Goal: Task Accomplishment & Management: Contribute content

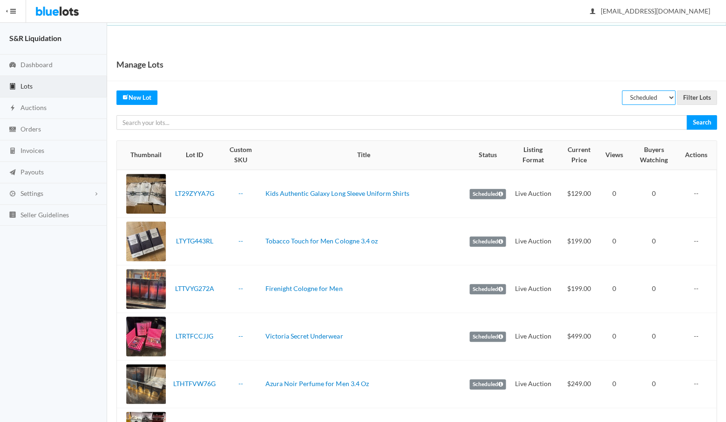
select select "unreviewed"
click at [697, 99] on input "Filter Lots" at bounding box center [697, 97] width 40 height 14
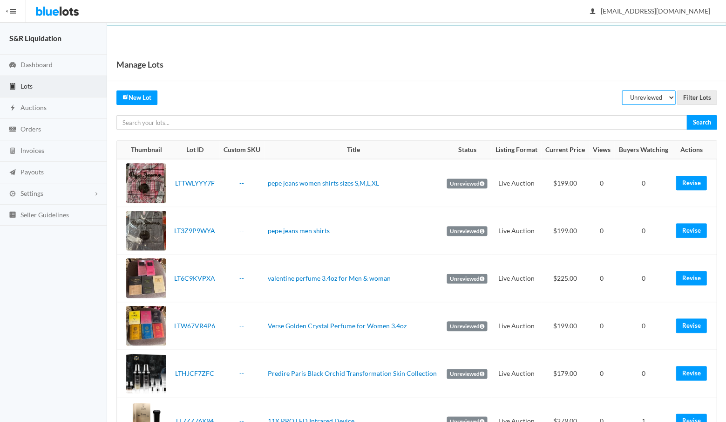
select select "scheduled"
click at [696, 96] on input "Filter Lots" at bounding box center [697, 97] width 40 height 14
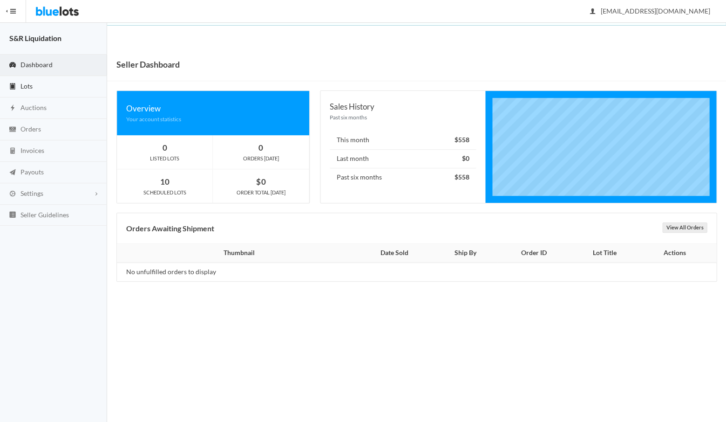
click at [26, 85] on span "Lots" at bounding box center [26, 86] width 12 height 8
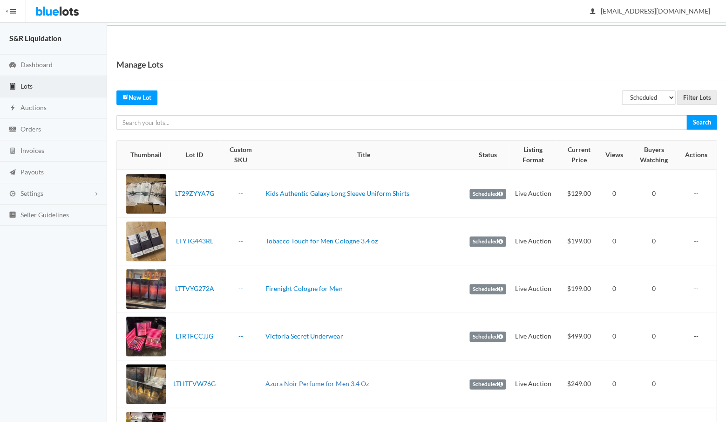
click at [308, 379] on link "Azura Noir Perfume for Men 3.4 Oz" at bounding box center [317, 383] width 103 height 8
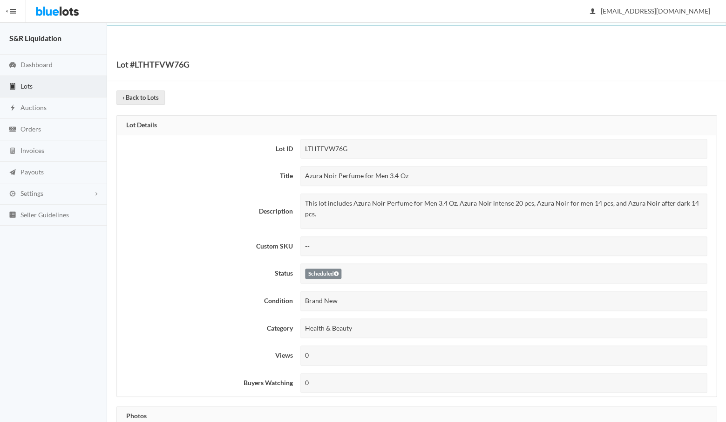
drag, startPoint x: 413, startPoint y: 173, endPoint x: 300, endPoint y: 174, distance: 113.2
click at [300, 174] on td "Azura Noir Perfume for Men 3.4 Oz" at bounding box center [507, 175] width 420 height 27
copy div "Azura Noir Perfume for Men 3.4 Oz"
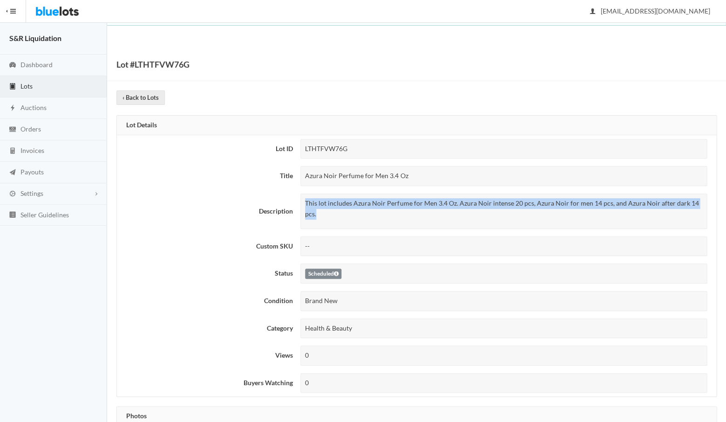
drag, startPoint x: 302, startPoint y: 200, endPoint x: 703, endPoint y: 204, distance: 401.1
click at [703, 204] on div "This lot includes Azura Noir Perfume for Men 3.4 Oz. Azura Noir intense 20 pcs,…" at bounding box center [503, 210] width 407 height 35
copy p "This lot includes Azura Noir Perfume for Men 3.4 Oz. Azura Noir intense 20 pcs,…"
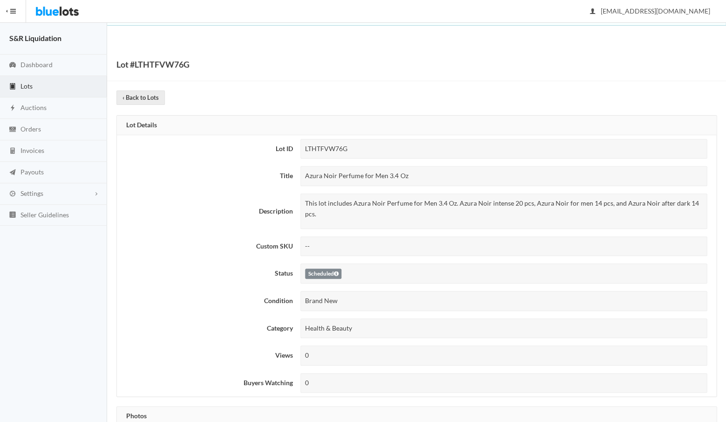
click at [208, 292] on th "Condition" at bounding box center [207, 300] width 180 height 27
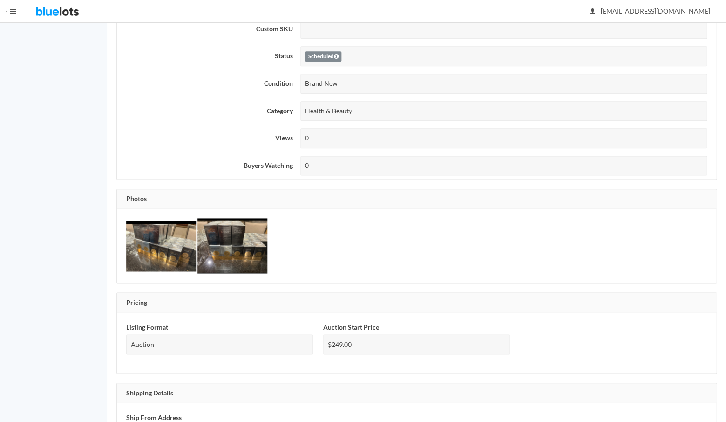
scroll to position [191, 0]
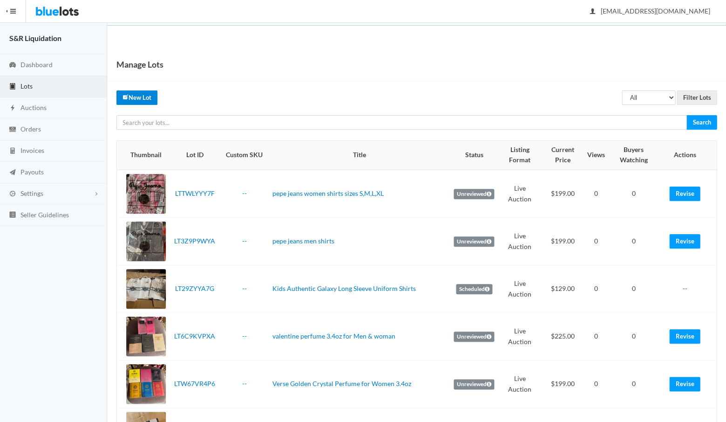
click at [140, 99] on link "New Lot" at bounding box center [136, 97] width 41 height 14
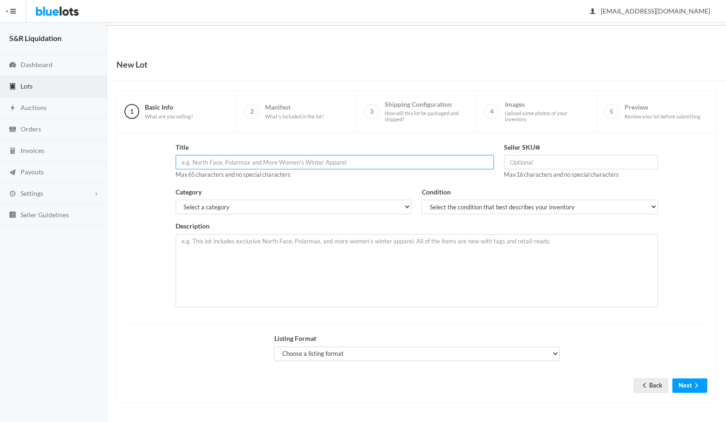
click at [275, 160] on input "text" at bounding box center [335, 162] width 318 height 14
paste input "Azura Noir Perfume for Men 3.4 Oz"
click at [210, 160] on input "Azura Noir Perfume for Men 3.4 Oz" at bounding box center [335, 162] width 318 height 14
type input "Azura Perfume for Men 3.4 Oz"
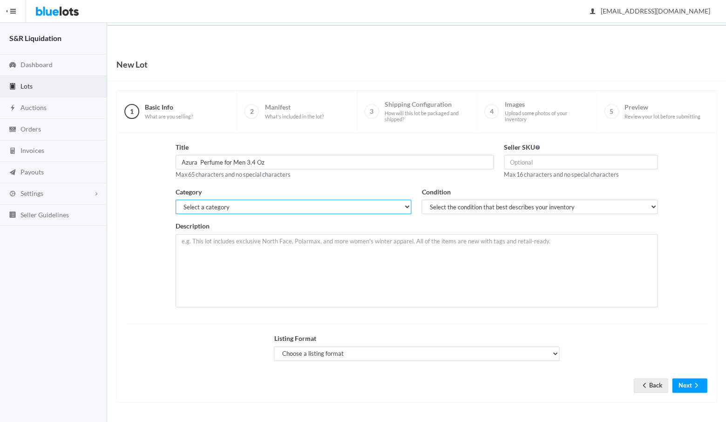
select select "7"
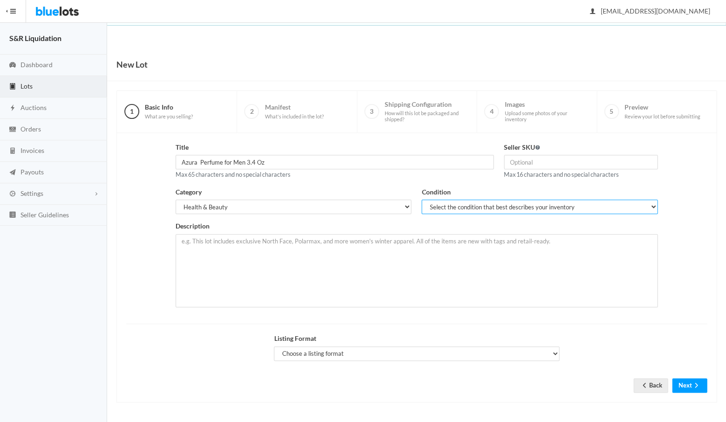
select select "1"
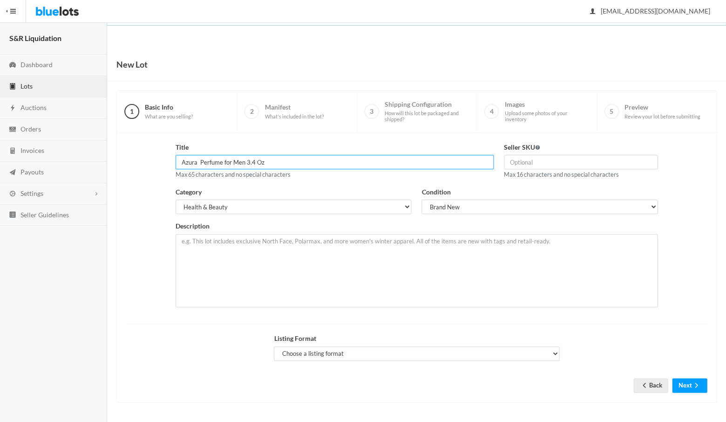
drag, startPoint x: 288, startPoint y: 162, endPoint x: 164, endPoint y: 159, distance: 124.0
click at [164, 159] on div "Title Azura Perfume for Men 3.4 Oz Max 65 characters and no special characters …" at bounding box center [416, 228] width 591 height 172
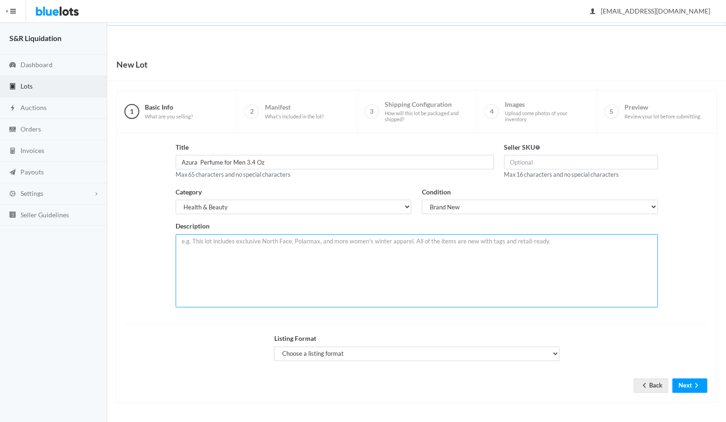
click at [185, 236] on textarea at bounding box center [417, 270] width 482 height 73
paste textarea "Azura Perfume for Men 3.4 Oz"
paste textarea "This lot includes Azura Noir Perfume for Men 3.4 Oz. Azura Noir intense 20 pcs,…"
click at [378, 251] on textarea "Azura Perfume for Men 3.4 Oz This lot includes Azura Noir Perfume for Men 3.4 O…" at bounding box center [417, 270] width 482 height 73
click at [557, 250] on textarea "Azura Perfume for Men 3.4 Oz This lot includes Azura Noir Perfume for Men 3.4 O…" at bounding box center [417, 270] width 482 height 73
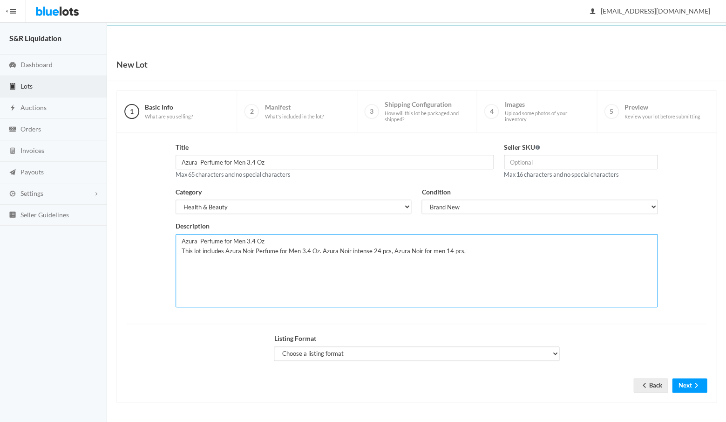
click at [450, 246] on textarea "Azura Perfume for Men 3.4 Oz This lot includes Azura Noir Perfume for Men 3.4 O…" at bounding box center [417, 270] width 482 height 73
type textarea "Azura Perfume for Men 3.4 Oz This lot includes Azura Noir Perfume for Men 3.4 O…"
select select "true"
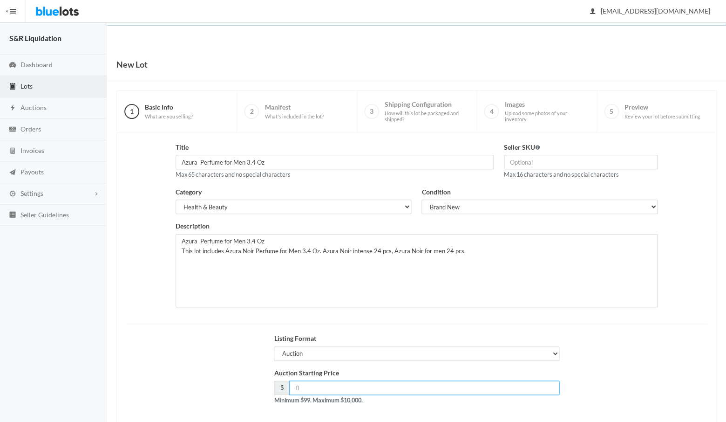
click at [316, 384] on input "number" at bounding box center [424, 387] width 270 height 14
type input "249"
click at [608, 315] on form "Title Azura Perfume for Men 3.4 Oz Max 65 characters and no special characters …" at bounding box center [416, 282] width 581 height 281
click at [666, 354] on div "Listing Format Choose a listing format Auction Buy Now" at bounding box center [416, 350] width 591 height 34
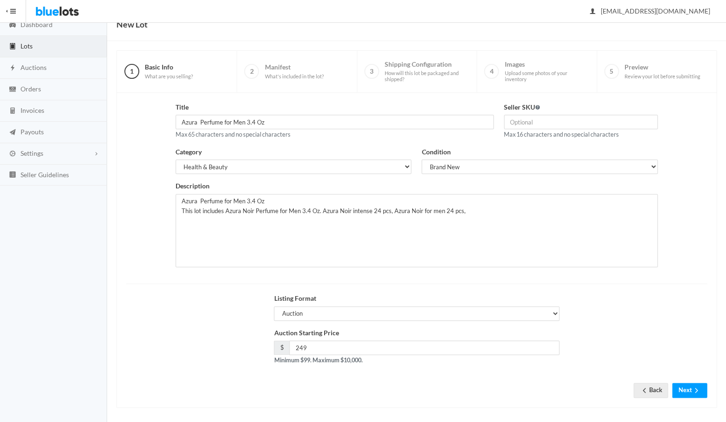
scroll to position [40, 0]
click at [684, 385] on button "Next" at bounding box center [689, 390] width 35 height 14
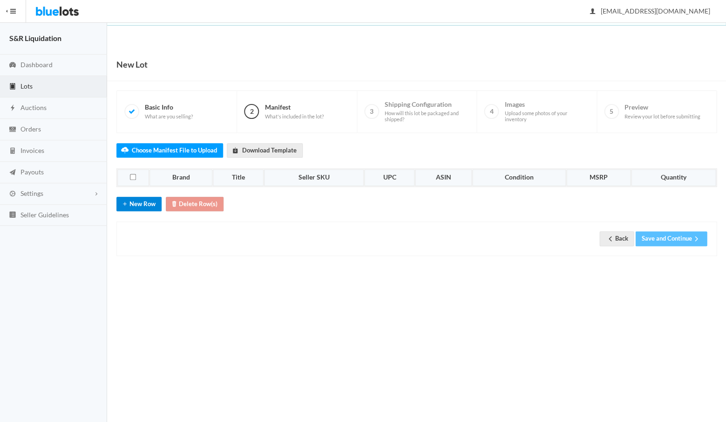
click at [135, 203] on button "New Row" at bounding box center [138, 204] width 45 height 14
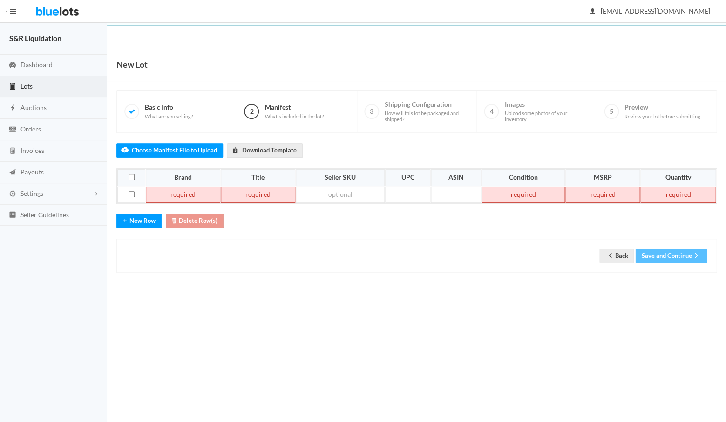
click at [174, 187] on td at bounding box center [183, 194] width 75 height 17
paste td
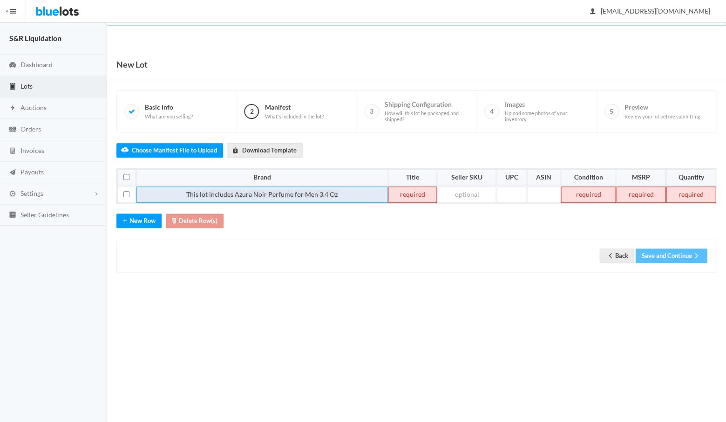
click at [231, 192] on span "This lot includes Azura Noir Perfume for Men 3.4 Oz" at bounding box center [261, 194] width 151 height 8
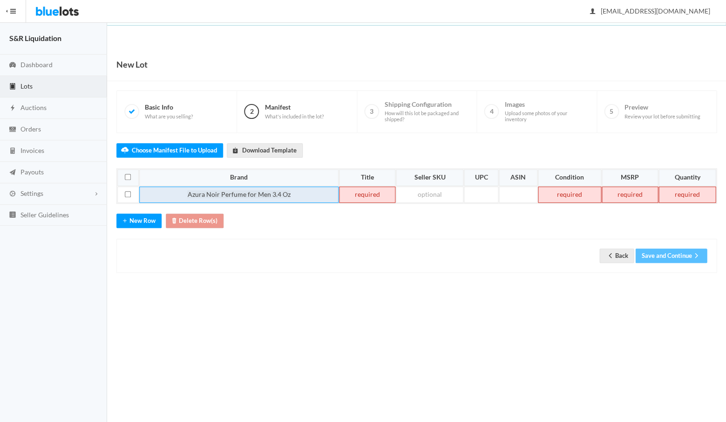
click at [301, 188] on td "Azura Noir Perfume for Men 3.4 Oz" at bounding box center [238, 194] width 199 height 17
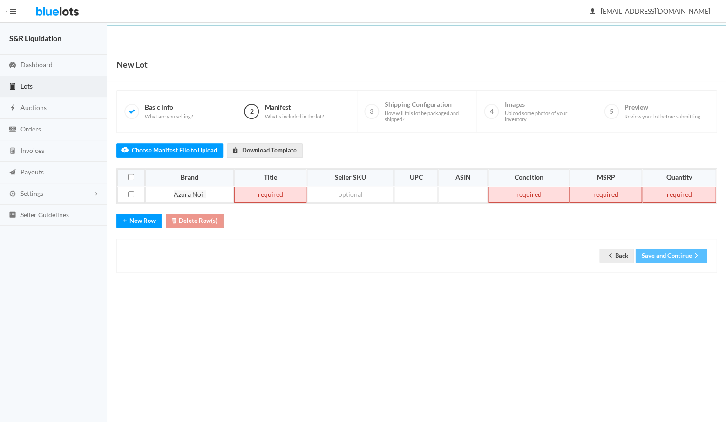
click at [285, 186] on td at bounding box center [270, 194] width 72 height 17
paste td
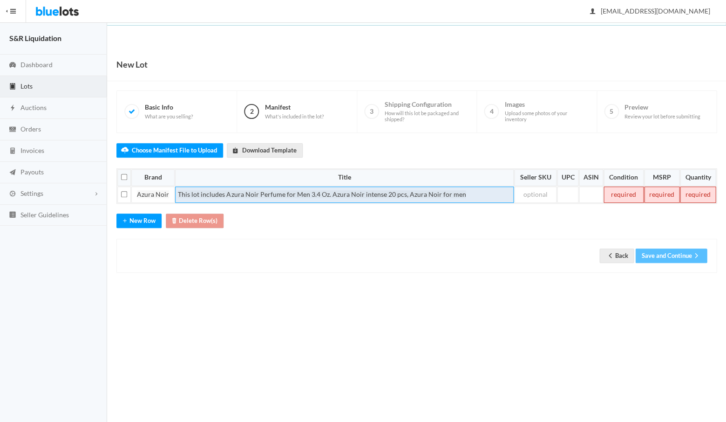
click at [224, 191] on span "This lot includes Azura Noir Perfume for Men 3.4 Oz. Azura Noir intense 20 pcs,…" at bounding box center [322, 194] width 288 height 8
click at [428, 194] on td "Azura Noir Perfume for Men 3.4 Oz. Azura Noir intense 20 pcs, Azura Noir for men" at bounding box center [337, 194] width 312 height 17
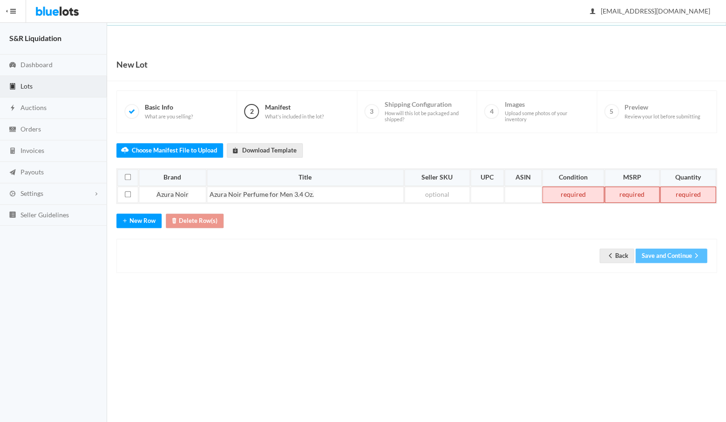
click at [568, 191] on td at bounding box center [573, 194] width 62 height 17
click at [632, 196] on td at bounding box center [632, 194] width 55 height 17
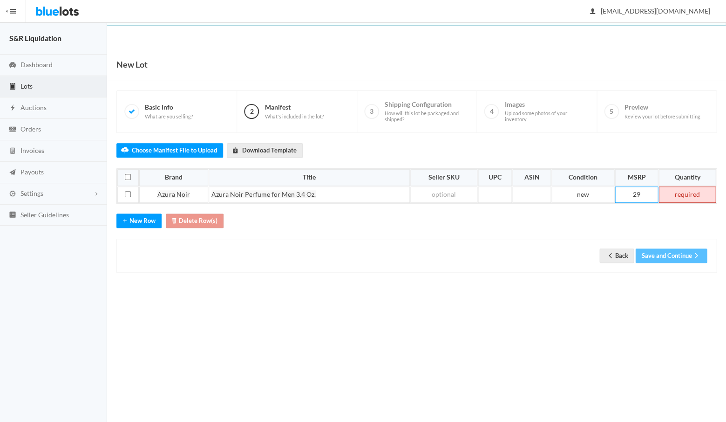
click at [685, 193] on td at bounding box center [687, 194] width 57 height 17
click at [661, 252] on button "Save and Continue" at bounding box center [671, 255] width 72 height 14
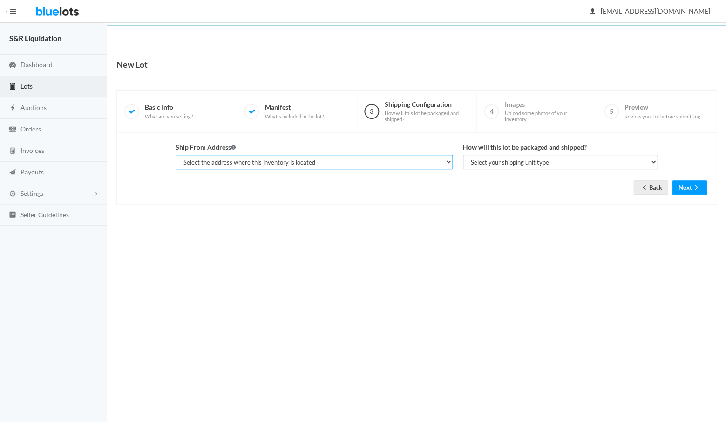
select select "14233"
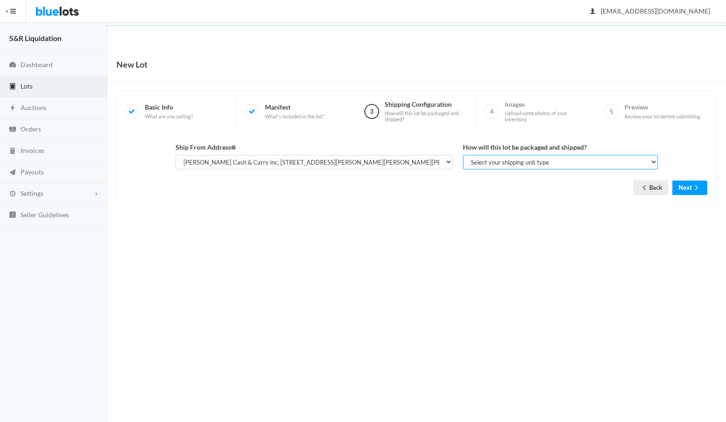
select select "parcel"
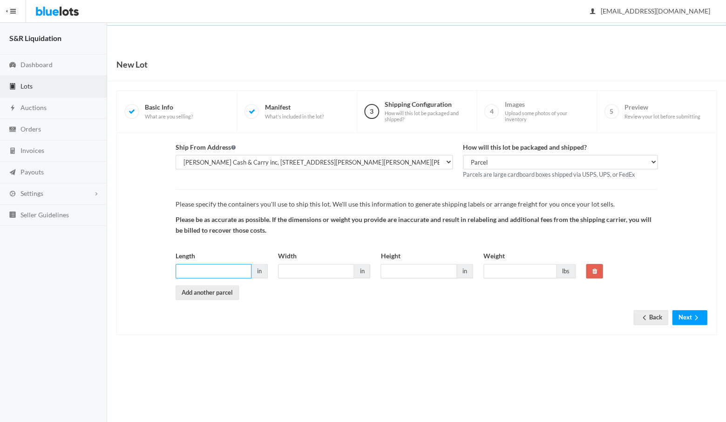
click at [226, 273] on input "Length" at bounding box center [214, 271] width 76 height 14
type input "16"
click at [314, 266] on input "Width" at bounding box center [316, 271] width 76 height 14
type input "16"
click at [419, 265] on input "Height" at bounding box center [419, 271] width 76 height 14
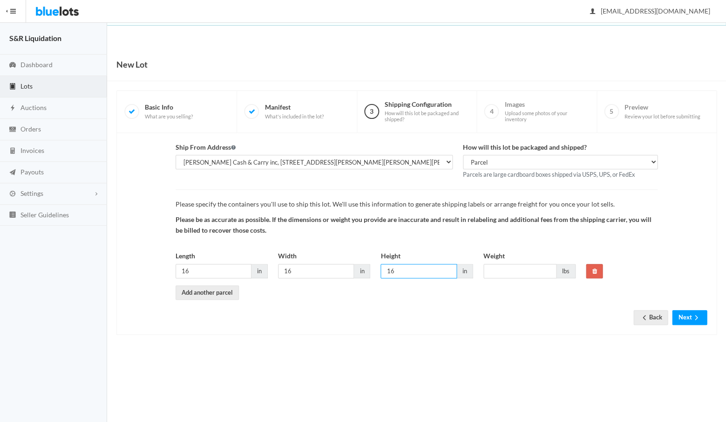
type input "16"
click at [501, 270] on input "Weight" at bounding box center [520, 271] width 73 height 14
type input "40"
click at [680, 314] on button "Next" at bounding box center [689, 317] width 35 height 14
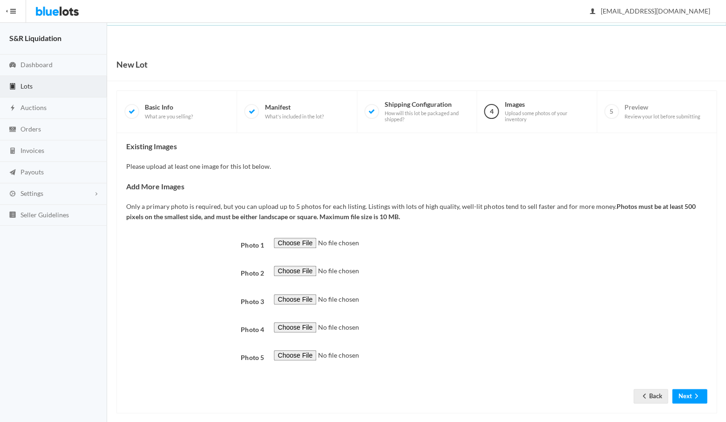
click at [293, 238] on input "file" at bounding box center [337, 243] width 127 height 11
type input "C:\fakepath\IMG_2910.jpg"
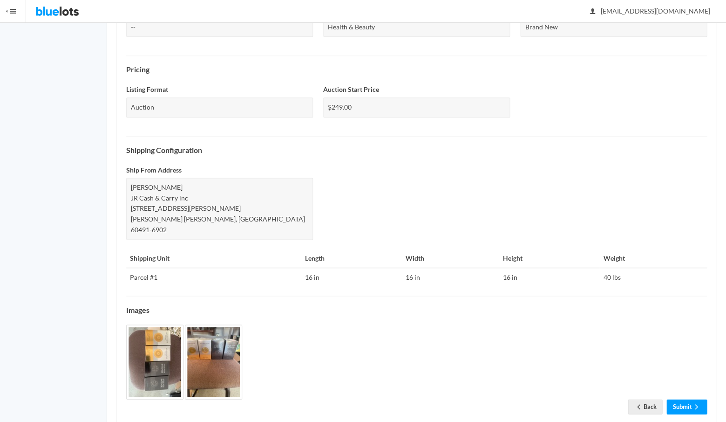
scroll to position [256, 0]
click at [683, 399] on link "Submit" at bounding box center [687, 406] width 41 height 14
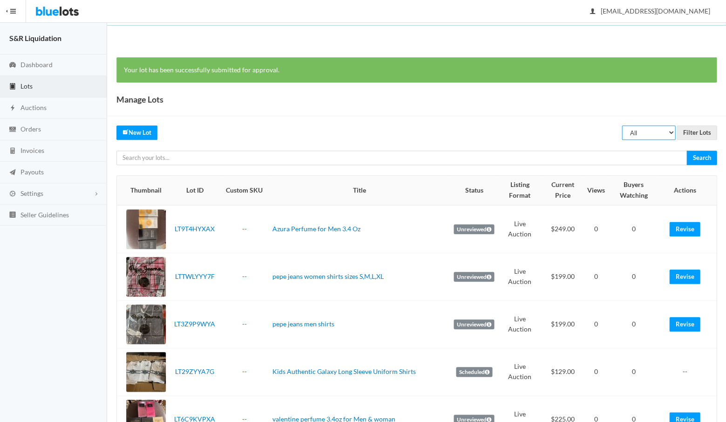
select select "unreviewed"
click at [695, 130] on input "Filter Lots" at bounding box center [697, 132] width 40 height 14
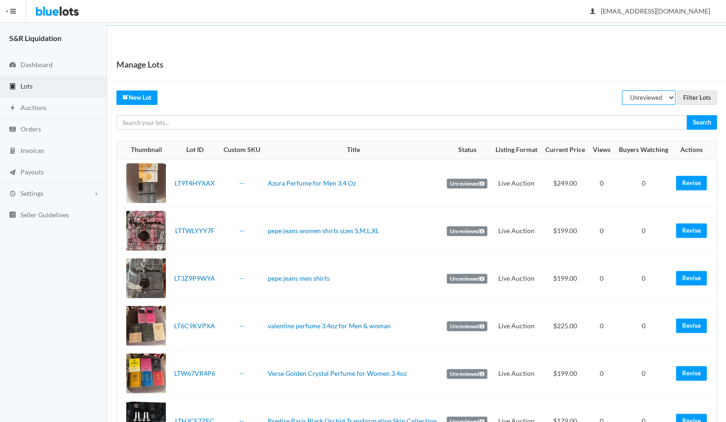
select select "scheduled"
click at [695, 98] on input "Filter Lots" at bounding box center [697, 97] width 40 height 14
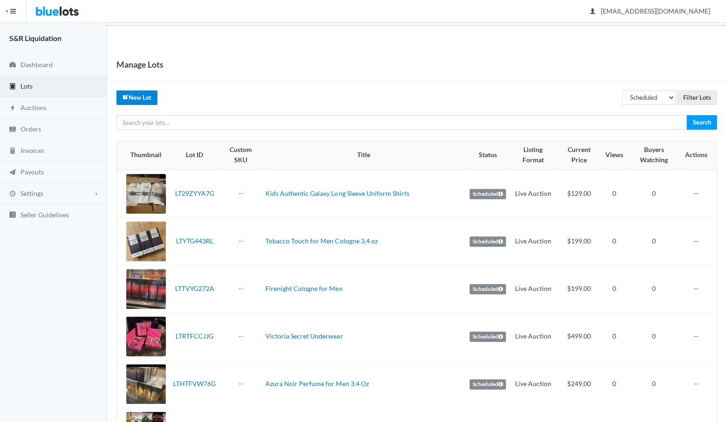
click at [143, 99] on link "New Lot" at bounding box center [136, 97] width 41 height 14
click at [28, 86] on span "Lots" at bounding box center [26, 86] width 12 height 8
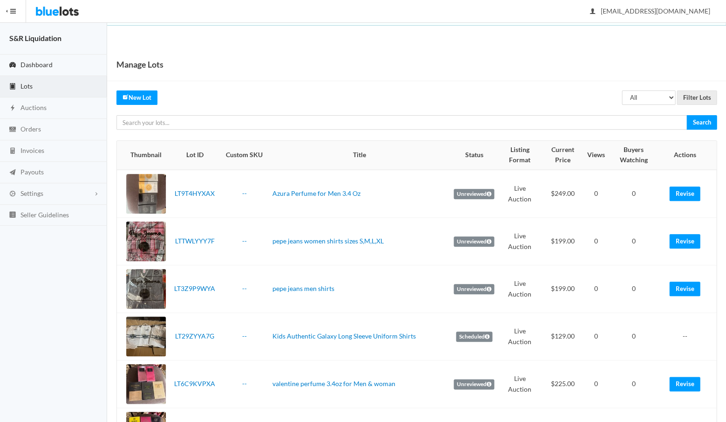
click at [38, 64] on span "Dashboard" at bounding box center [36, 65] width 32 height 8
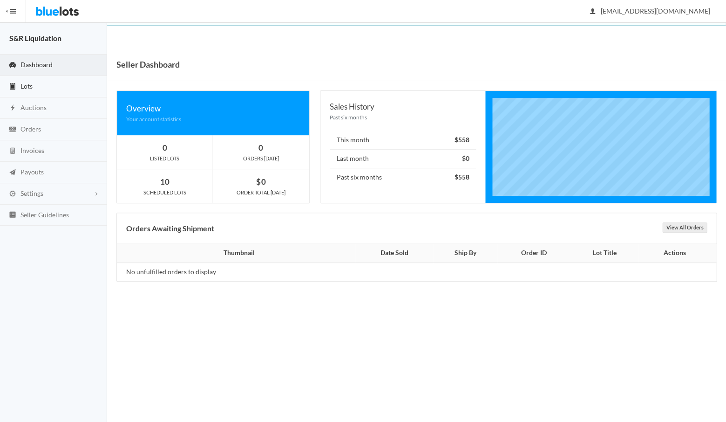
click at [27, 85] on span "Lots" at bounding box center [26, 86] width 12 height 8
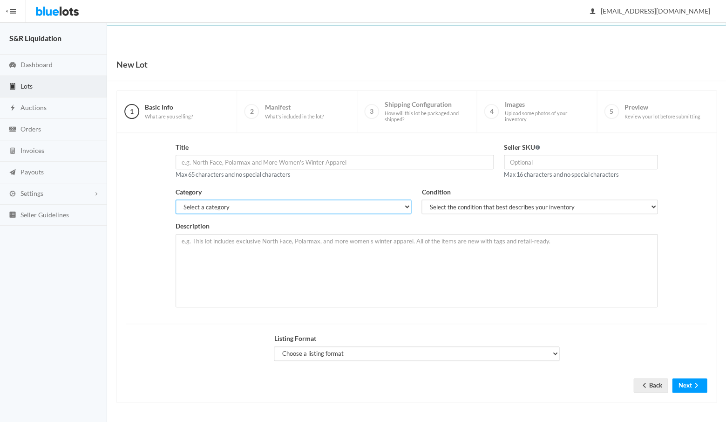
select select "7"
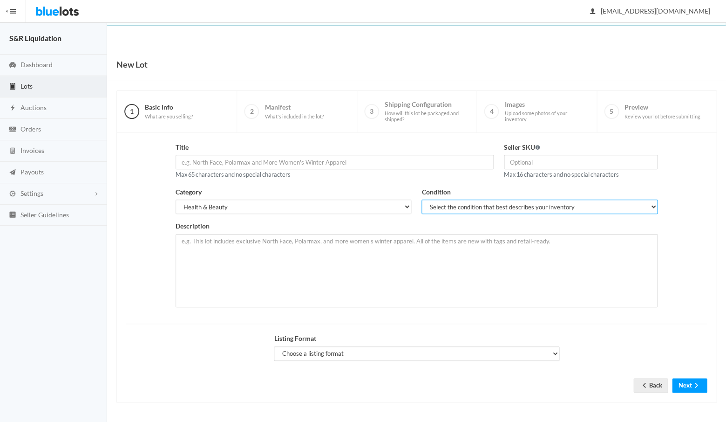
select select "1"
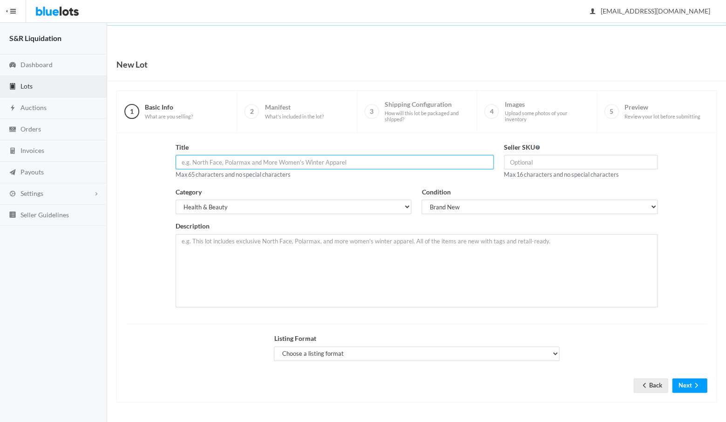
click at [394, 161] on input "text" at bounding box center [335, 162] width 318 height 14
paste input "3.4oz for Men & woman"
drag, startPoint x: 296, startPoint y: 162, endPoint x: 180, endPoint y: 162, distance: 116.5
click at [180, 162] on input "arabic perfum 3.4oz for Men & woman" at bounding box center [335, 162] width 318 height 14
type input "arabic perfum 3.4oz for Men & woman"
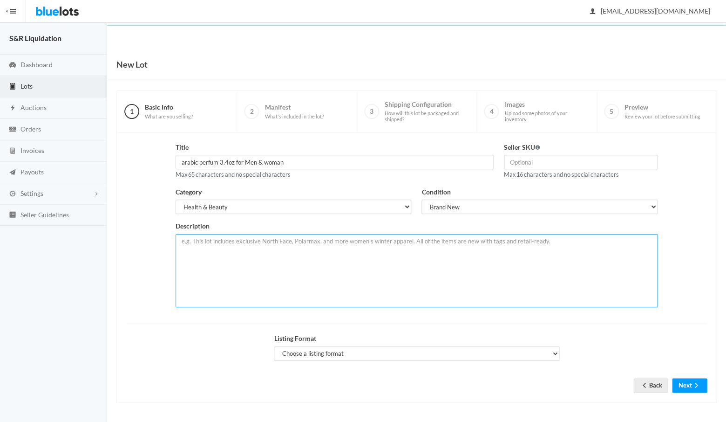
click at [232, 243] on textarea at bounding box center [417, 270] width 482 height 73
paste textarea "arabic perfum 3.4oz for Men & woman"
paste textarea "you will receive 8 various fragrances of the Verse collection"
click at [185, 258] on textarea "arabic perfum 3.4oz for Men & woman you will receive 8 various fragrances of th…" at bounding box center [417, 270] width 482 height 73
click at [267, 259] on textarea "arabic perfum 3.4oz for Men & woman you will receive 5 various fragrances of th…" at bounding box center [417, 270] width 482 height 73
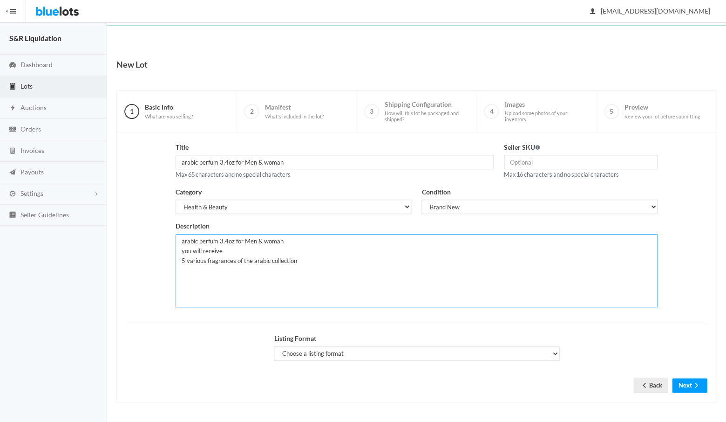
type textarea "arabic perfum 3.4oz for Men & woman you will receive 5 various fragrances of th…"
select select "true"
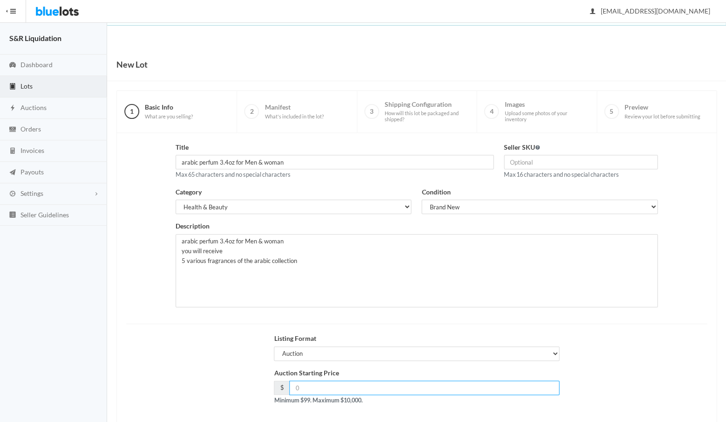
click at [313, 381] on input "number" at bounding box center [424, 387] width 270 height 14
type input "249"
click at [618, 386] on div "Auction Starting Price $ 249 Minimum $99. Maximum $10,000." at bounding box center [416, 390] width 591 height 45
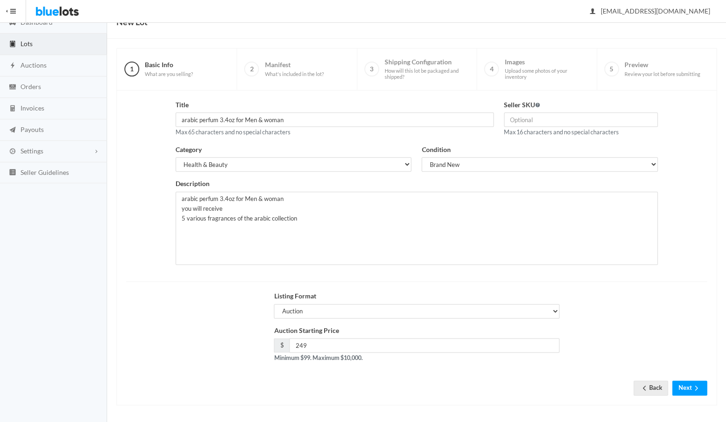
scroll to position [40, 0]
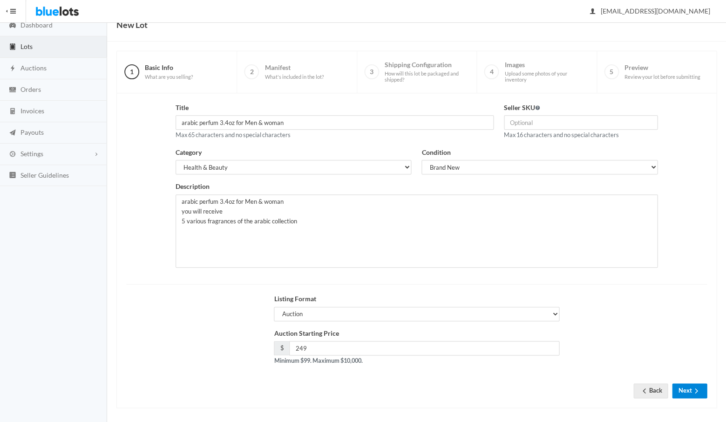
click at [689, 386] on button "Next" at bounding box center [689, 390] width 35 height 14
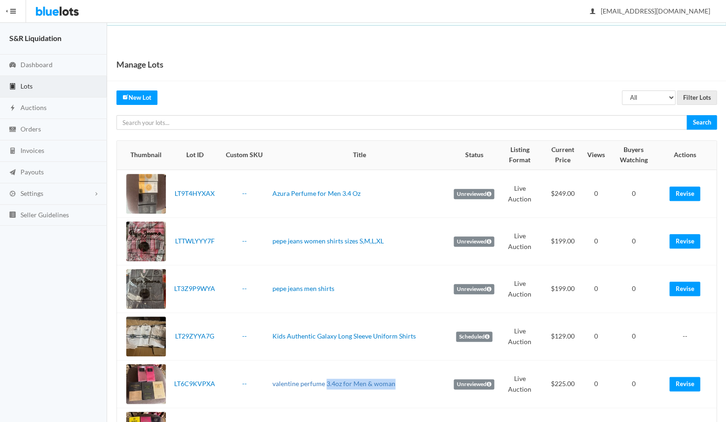
drag, startPoint x: 398, startPoint y: 381, endPoint x: 328, endPoint y: 379, distance: 70.9
click at [328, 379] on td "valentine perfume 3.4oz for Men & woman" at bounding box center [359, 384] width 181 height 48
copy link "3.4oz for Men & woman"
select select "unreviewed"
click at [695, 100] on input "Filter Lots" at bounding box center [697, 97] width 40 height 14
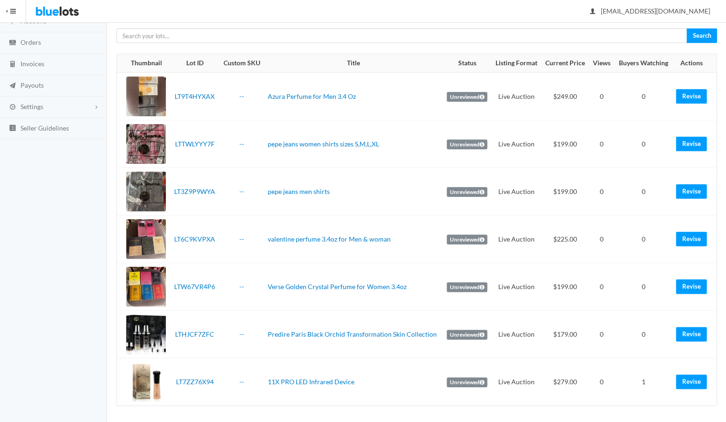
scroll to position [87, 0]
click at [333, 285] on link "Verse Golden Crystal Perfume for Women 3.4oz" at bounding box center [337, 286] width 139 height 8
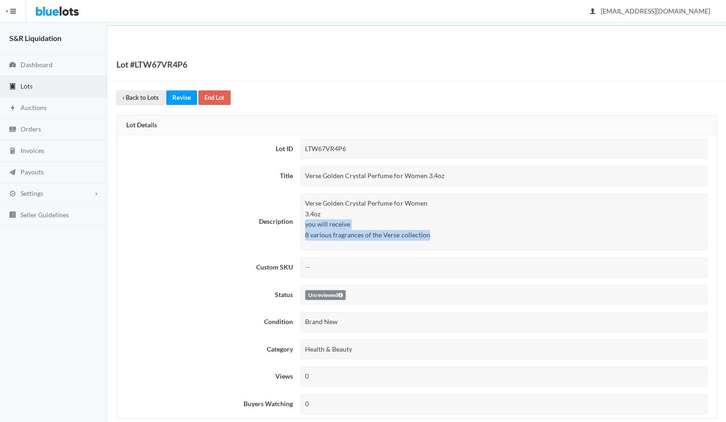
drag, startPoint x: 431, startPoint y: 231, endPoint x: 304, endPoint y: 223, distance: 127.4
click at [304, 223] on div "Verse Golden Crystal Perfume for Women 3.4oz you will receive 8 various fragran…" at bounding box center [503, 221] width 407 height 56
copy p "you will receive 8 various fragrances of the Verse collection"
click at [35, 65] on span "Dashboard" at bounding box center [36, 65] width 32 height 8
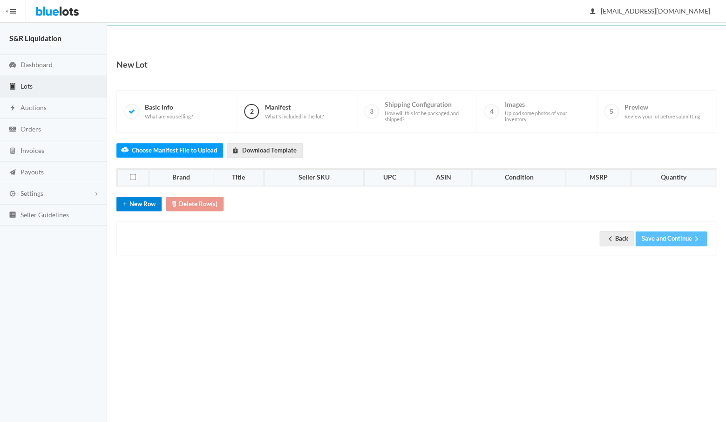
click at [144, 203] on button "New Row" at bounding box center [138, 204] width 45 height 14
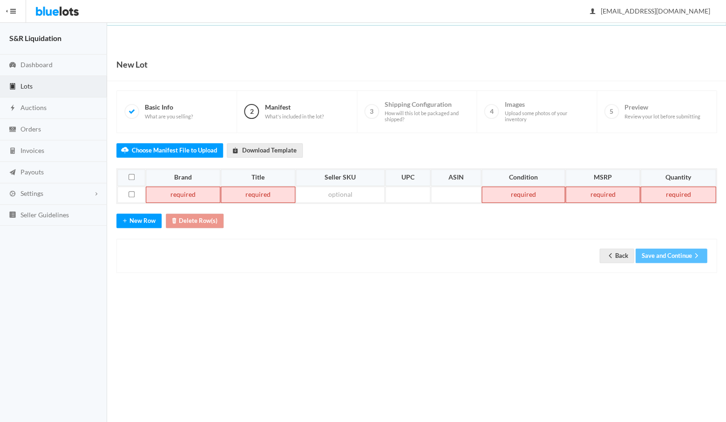
click at [170, 191] on td at bounding box center [183, 194] width 75 height 17
paste td
click at [617, 252] on link "Back" at bounding box center [617, 255] width 34 height 14
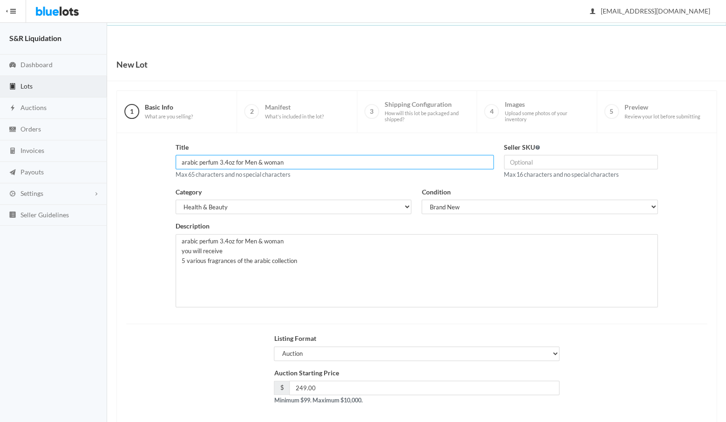
drag, startPoint x: 291, startPoint y: 160, endPoint x: 178, endPoint y: 158, distance: 112.7
click at [178, 158] on input "arabic perfum 3.4oz for Men & woman" at bounding box center [335, 162] width 318 height 14
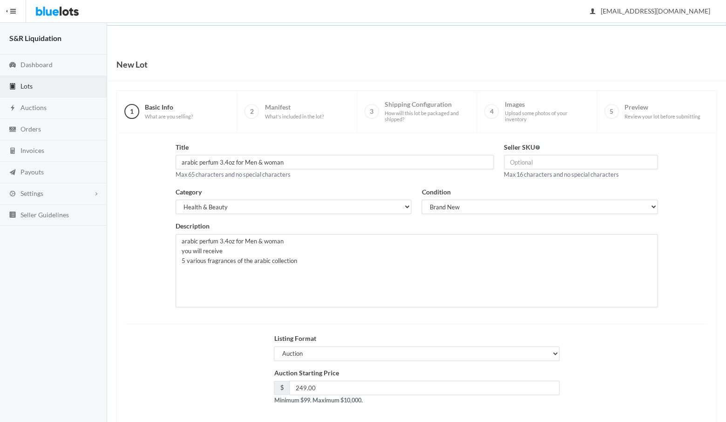
click at [624, 348] on div "Listing Format Auction Buy Now" at bounding box center [416, 350] width 591 height 34
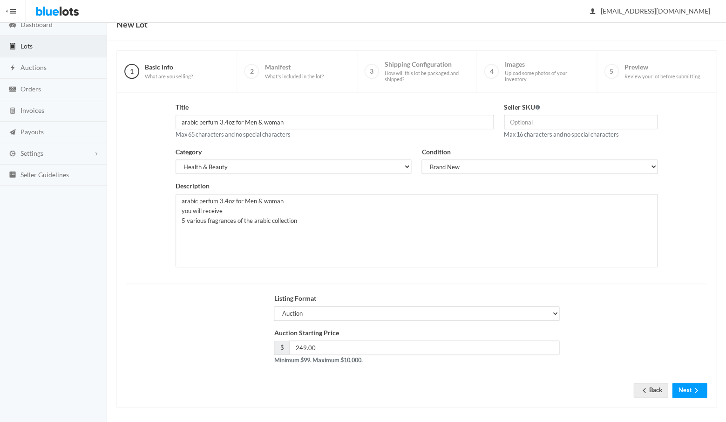
scroll to position [40, 0]
click at [684, 386] on button "Next" at bounding box center [689, 390] width 35 height 14
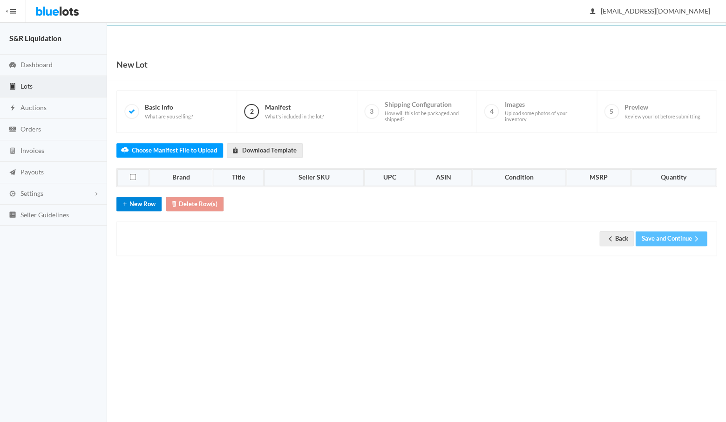
click at [140, 201] on button "New Row" at bounding box center [138, 204] width 45 height 14
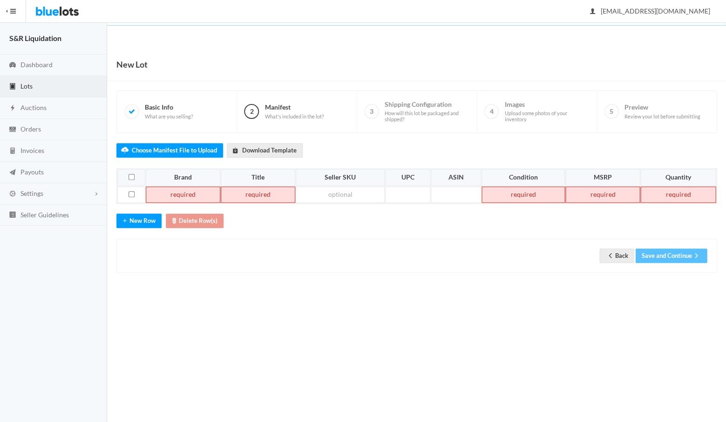
click at [243, 189] on td at bounding box center [258, 194] width 75 height 17
paste td
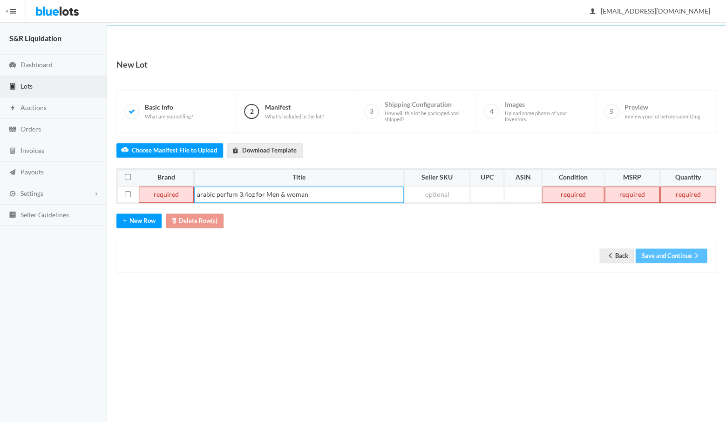
click at [179, 191] on td at bounding box center [166, 194] width 55 height 17
paste td
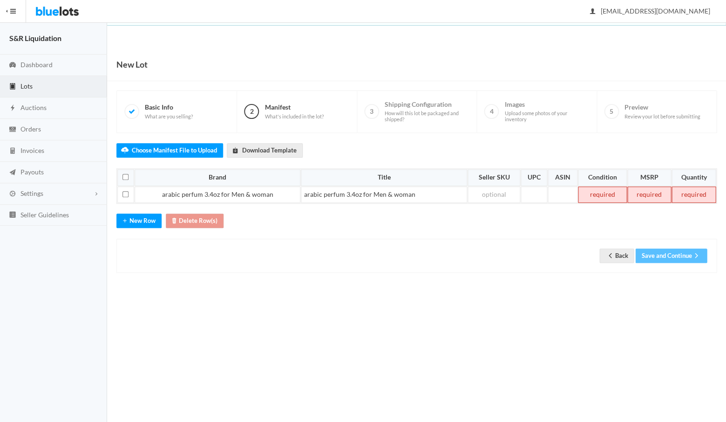
click at [608, 190] on td at bounding box center [602, 194] width 49 height 17
click at [654, 192] on td at bounding box center [650, 194] width 44 height 17
click at [691, 190] on td at bounding box center [693, 194] width 45 height 17
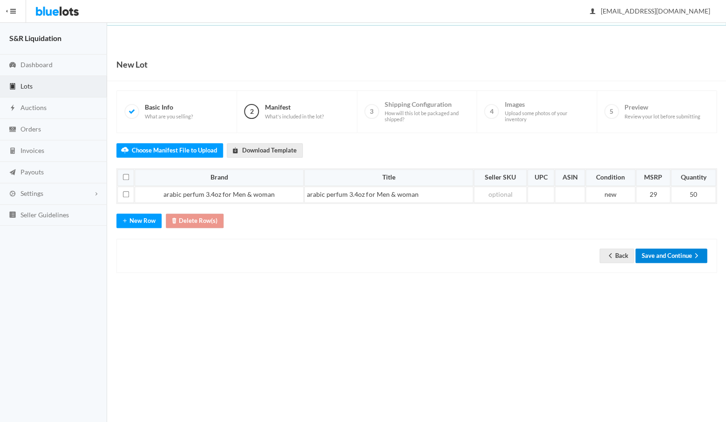
click at [655, 252] on button "Save and Continue" at bounding box center [671, 255] width 72 height 14
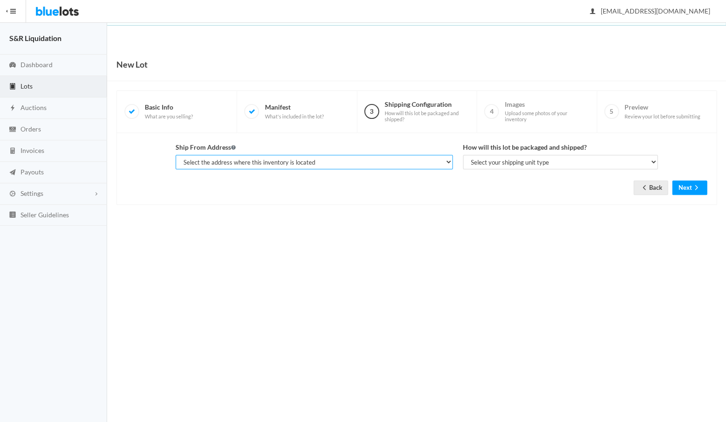
select select "14233"
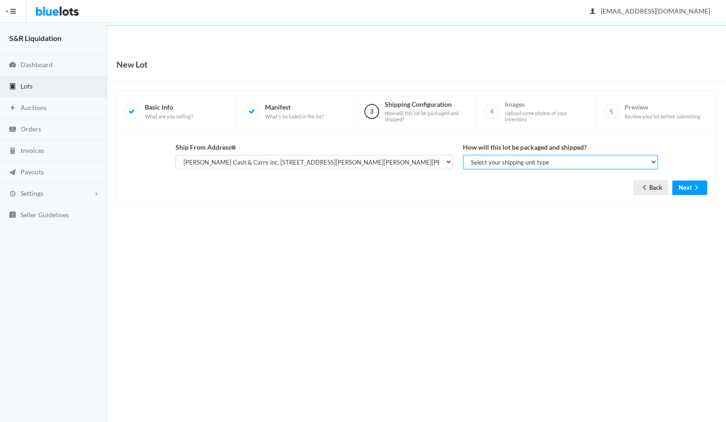
select select "parcel"
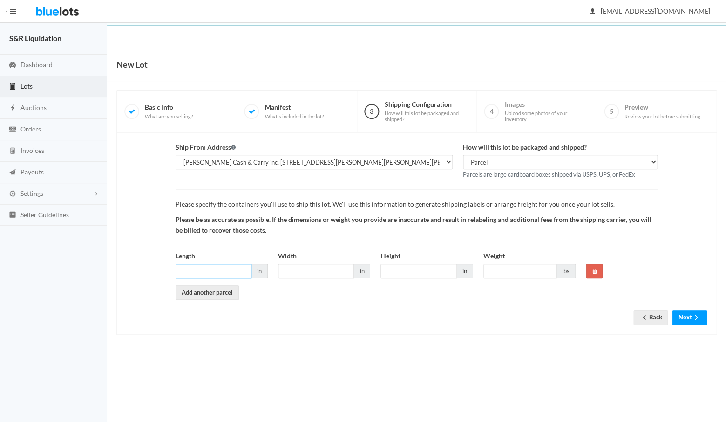
click at [217, 264] on input "Length" at bounding box center [214, 271] width 76 height 14
type input "16"
click at [296, 269] on input "Width" at bounding box center [316, 271] width 76 height 14
type input "16"
click at [401, 266] on input "Height" at bounding box center [419, 271] width 76 height 14
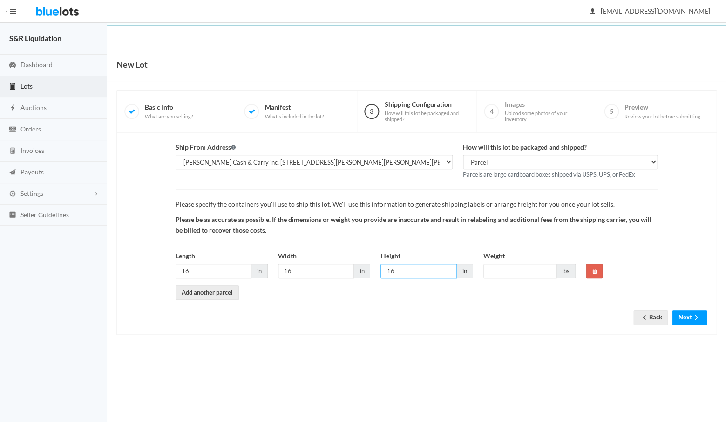
type input "16"
click at [498, 264] on input "Weight" at bounding box center [520, 271] width 73 height 14
type input "40"
click at [682, 311] on button "Next" at bounding box center [689, 317] width 35 height 14
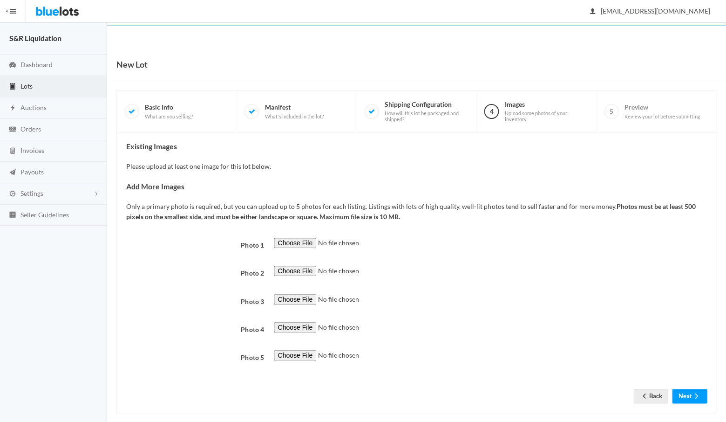
click at [292, 239] on input "file" at bounding box center [337, 243] width 127 height 11
click at [295, 238] on input "file" at bounding box center [337, 243] width 127 height 11
type input "C:\fakepath\IMG_2913.jpg"
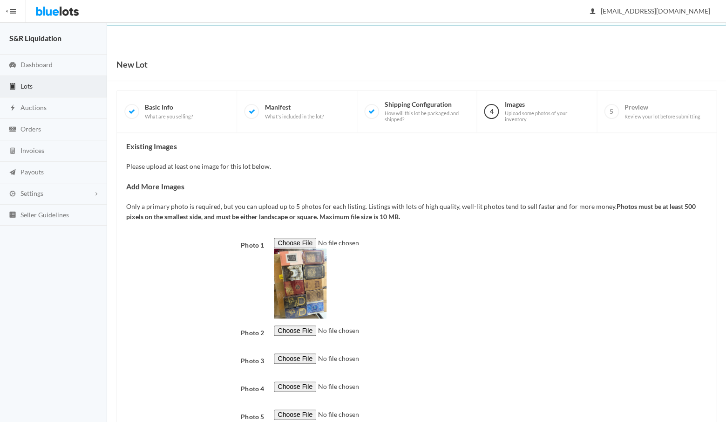
click at [465, 341] on div at bounding box center [491, 335] width 444 height 21
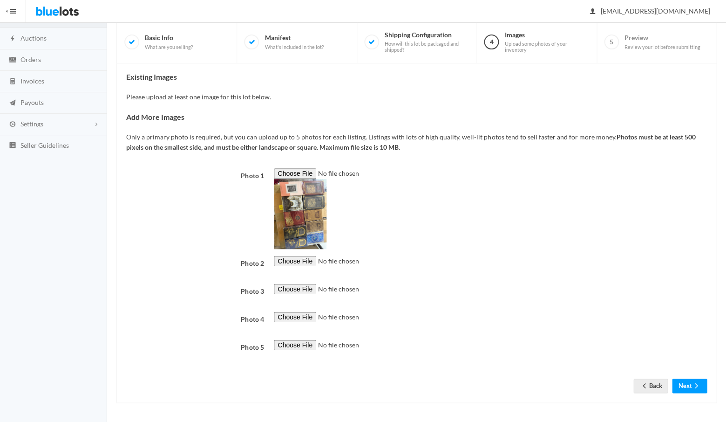
scroll to position [303, 0]
click at [689, 387] on button "Next" at bounding box center [689, 385] width 35 height 14
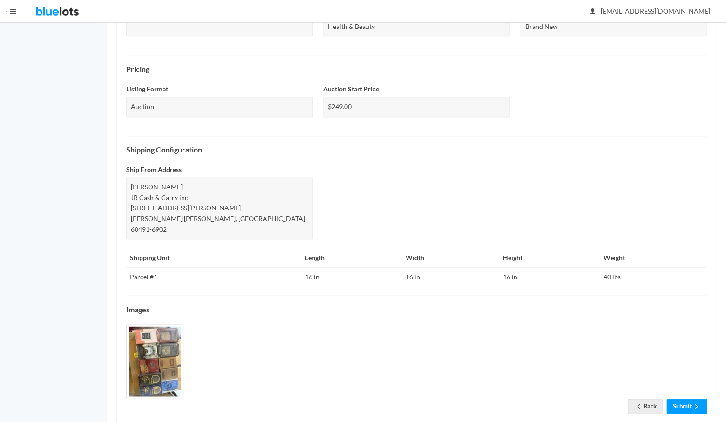
scroll to position [256, 0]
click at [683, 399] on link "Submit" at bounding box center [687, 406] width 41 height 14
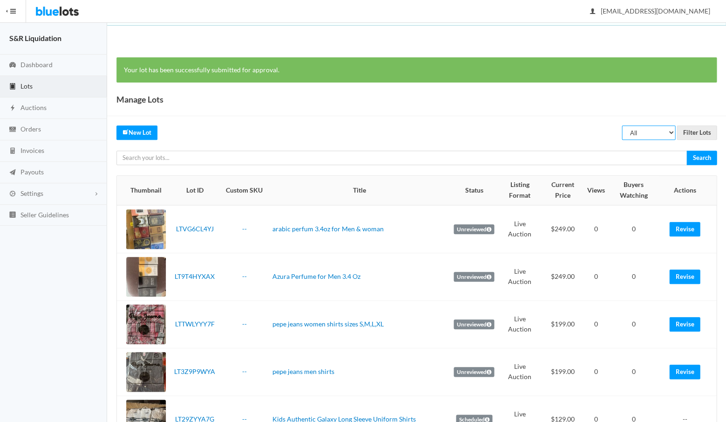
select select "scheduled"
click at [694, 129] on input "Filter Lots" at bounding box center [697, 132] width 40 height 14
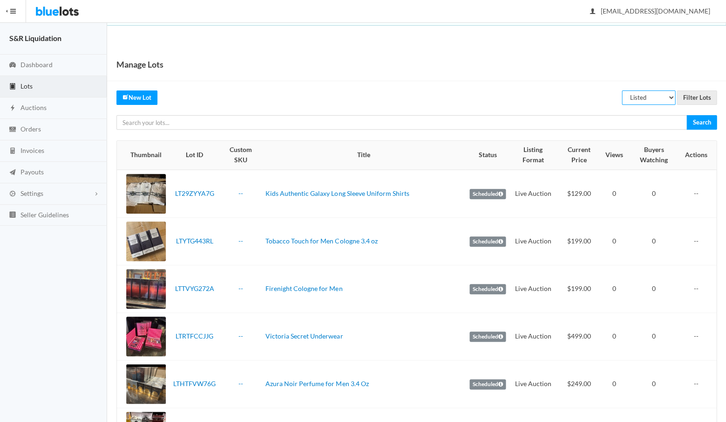
select select "rejected"
click at [695, 96] on input "Filter Lots" at bounding box center [697, 97] width 40 height 14
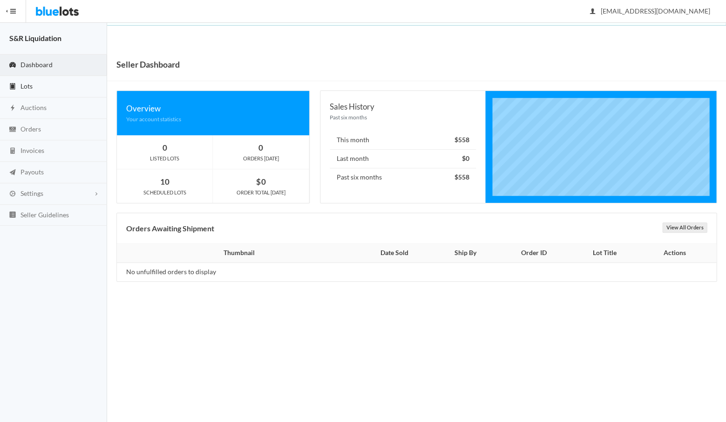
click at [26, 85] on span "Lots" at bounding box center [26, 86] width 12 height 8
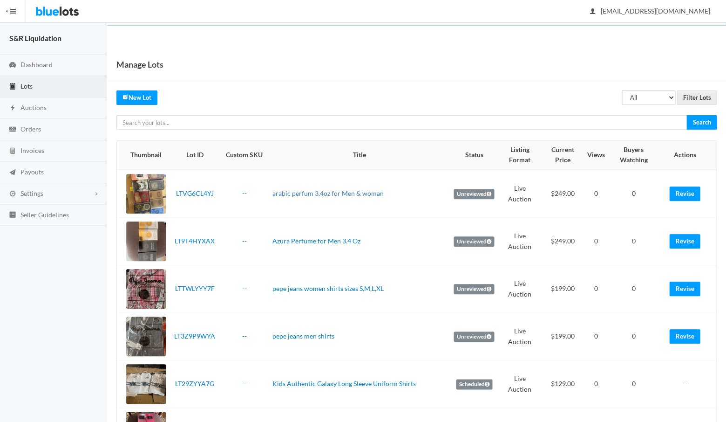
click at [336, 193] on link "arabic perfum 3.4oz for Men & woman" at bounding box center [328, 193] width 111 height 8
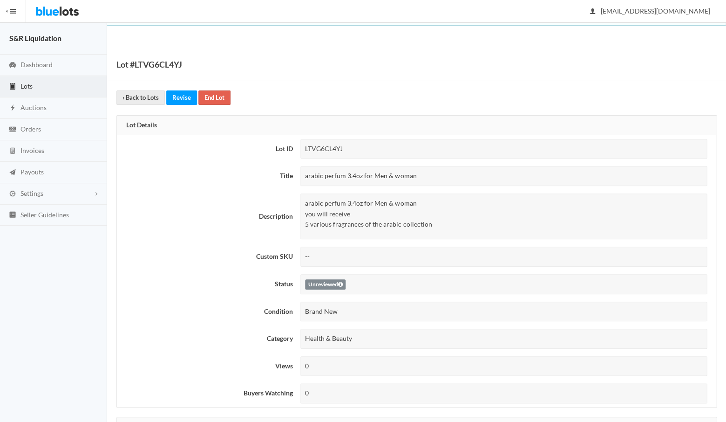
drag, startPoint x: 442, startPoint y: 223, endPoint x: 348, endPoint y: 226, distance: 94.2
click at [348, 226] on div "arabic perfum 3.4oz for Men & woman you will receive 5 various fragrances of th…" at bounding box center [503, 216] width 407 height 46
click at [27, 83] on span "Lots" at bounding box center [26, 86] width 12 height 8
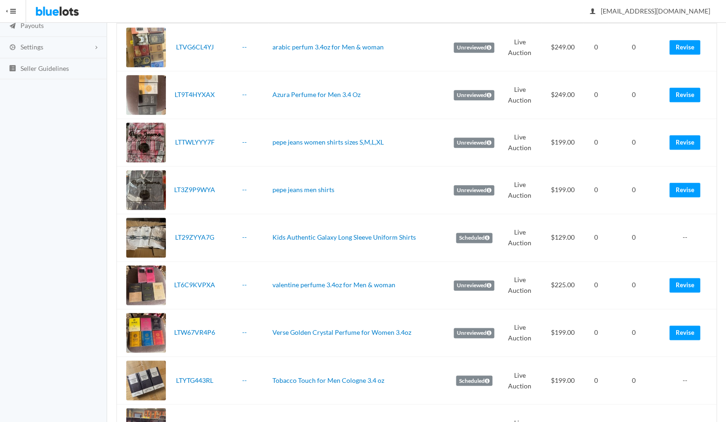
scroll to position [150, 0]
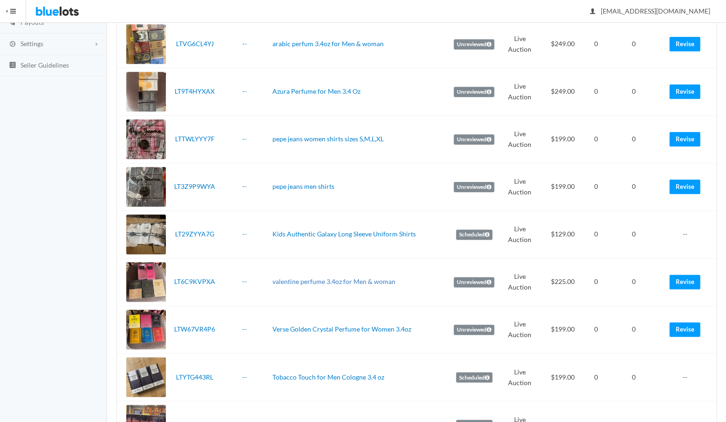
click at [347, 279] on link "valentine perfume 3.4oz for Men & woman" at bounding box center [334, 281] width 123 height 8
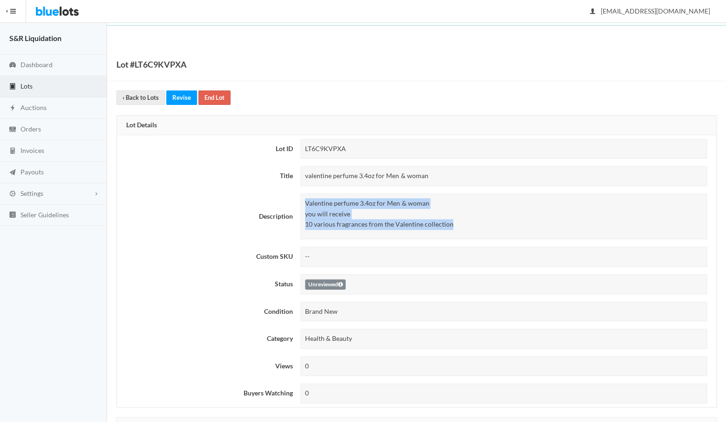
drag, startPoint x: 454, startPoint y: 222, endPoint x: 303, endPoint y: 202, distance: 152.3
click at [303, 202] on div "Valentine perfume 3.4oz for Men & woman you will receive 10 various fragrances …" at bounding box center [503, 216] width 407 height 46
copy p "Valentine perfume 3.4oz for Men & woman you will receive 10 various fragrances …"
click at [33, 63] on span "Dashboard" at bounding box center [36, 65] width 32 height 8
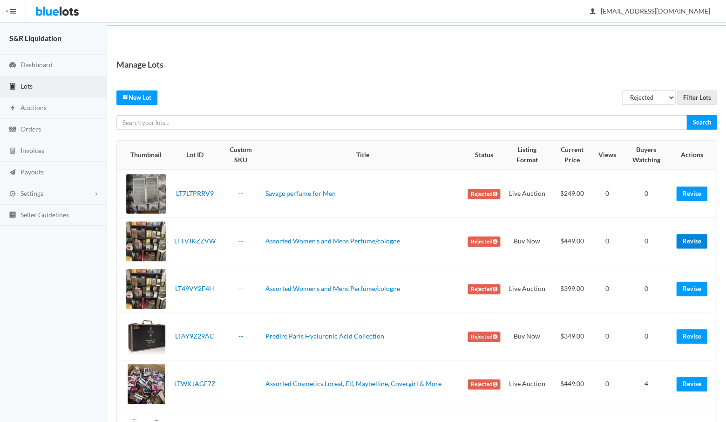
click at [690, 239] on link "Revise" at bounding box center [691, 241] width 31 height 14
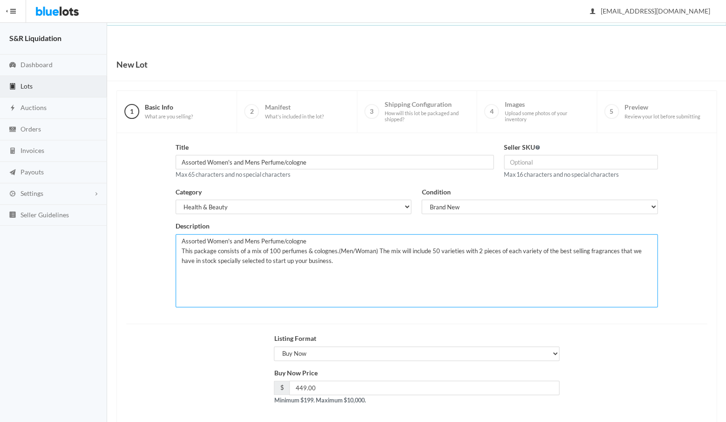
drag, startPoint x: 375, startPoint y: 248, endPoint x: 382, endPoint y: 270, distance: 23.4
click at [382, 270] on textarea "Assorted Women's and Mens Perfume/cologne This package consists of a mix of 100…" at bounding box center [417, 270] width 482 height 73
paste textarea "Valentine perfume 3.4oz for Men & woman you will receive 10 various fragrances …"
click at [232, 258] on textarea "Assorted Women's and Mens Perfume/cologne This package consists of a mix of 100…" at bounding box center [417, 270] width 482 height 73
click at [188, 269] on textarea "Assorted Women's and Mens Perfume/cologne This package consists of a mix of 100…" at bounding box center [417, 270] width 482 height 73
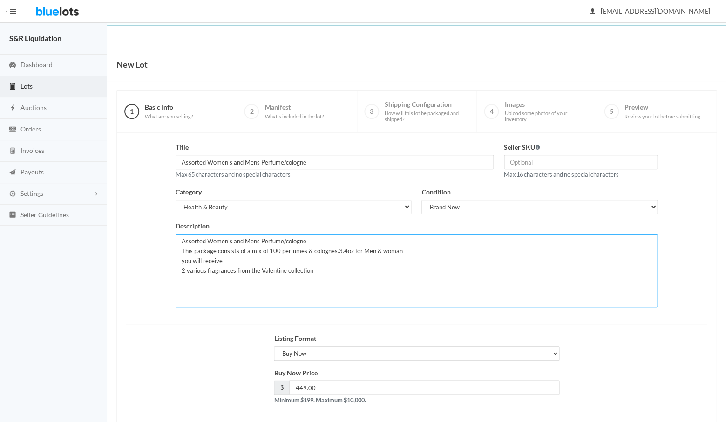
click at [286, 267] on textarea "Assorted Women's and Mens Perfume/cologne This package consists of a mix of 100…" at bounding box center [417, 270] width 482 height 73
type textarea "Assorted Women's and Mens Perfume/cologne This package consists of a mix of 100…"
click at [189, 397] on div "Buy Now Price $ 449.00 Minimum $199. Maximum $10,000." at bounding box center [416, 390] width 591 height 45
drag, startPoint x: 294, startPoint y: 270, endPoint x: 168, endPoint y: 236, distance: 130.9
click at [168, 236] on div "Title Assorted Women's and Mens Perfume/cologne Max 65 characters and no specia…" at bounding box center [416, 228] width 591 height 172
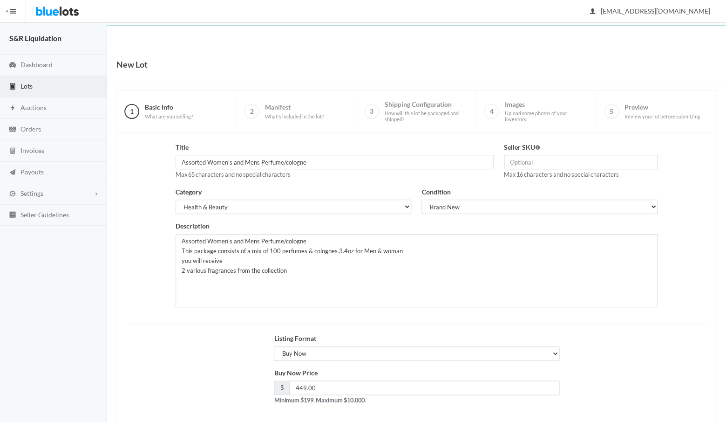
click at [220, 333] on div "Listing Format Choose a listing format Auction Buy Now" at bounding box center [416, 350] width 591 height 34
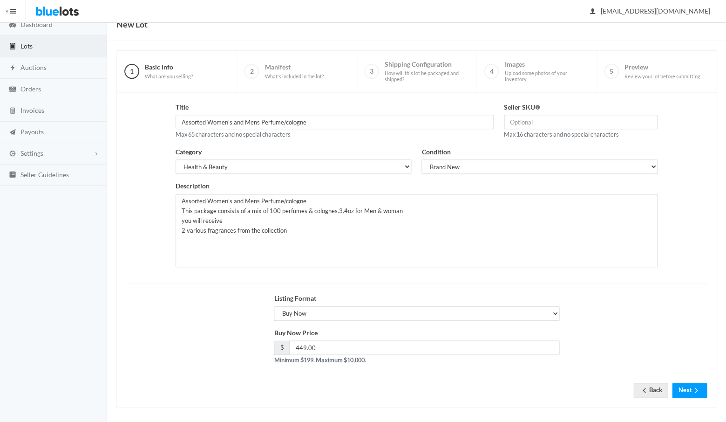
scroll to position [40, 0]
click at [686, 388] on button "Next" at bounding box center [689, 390] width 35 height 14
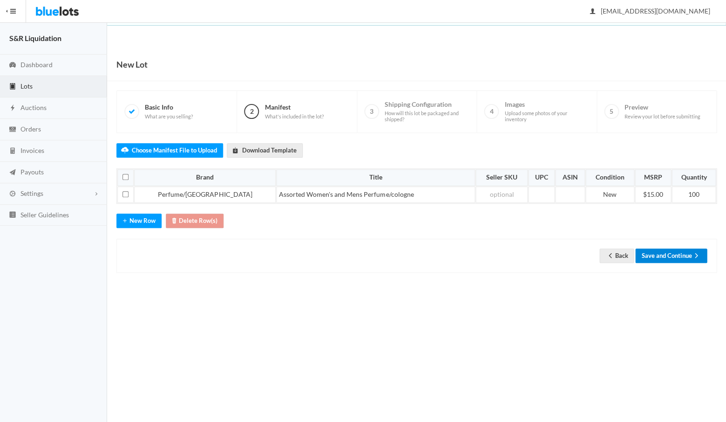
click at [665, 253] on button "Save and Continue" at bounding box center [671, 255] width 72 height 14
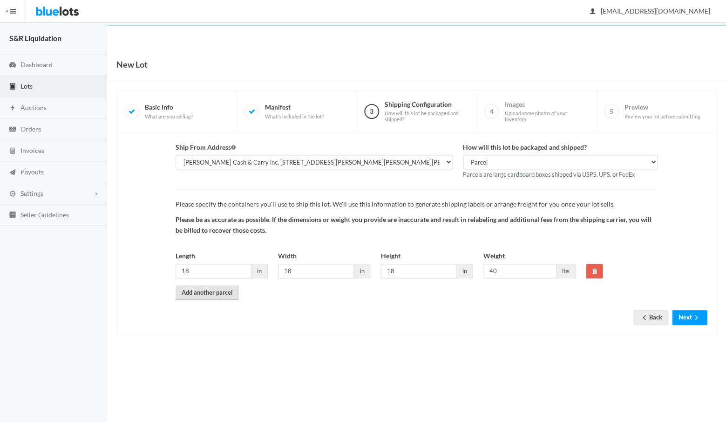
click at [208, 290] on link "Add another parcel" at bounding box center [207, 292] width 63 height 14
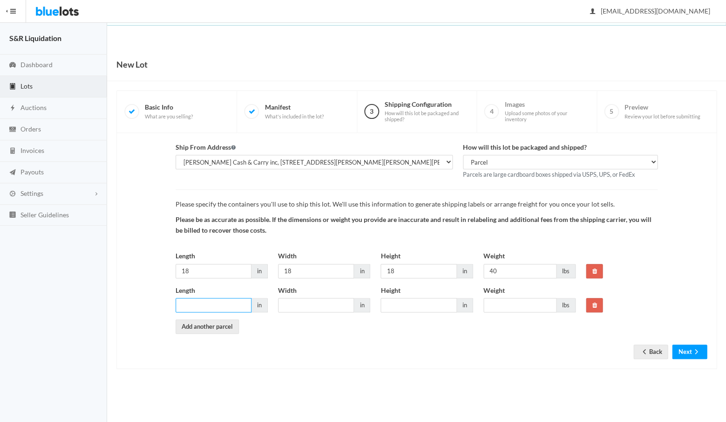
click at [216, 298] on input "Length" at bounding box center [214, 305] width 76 height 14
type input "18"
click at [311, 300] on input "Width" at bounding box center [316, 305] width 76 height 14
type input "18"
click at [407, 298] on input "Height" at bounding box center [419, 305] width 76 height 14
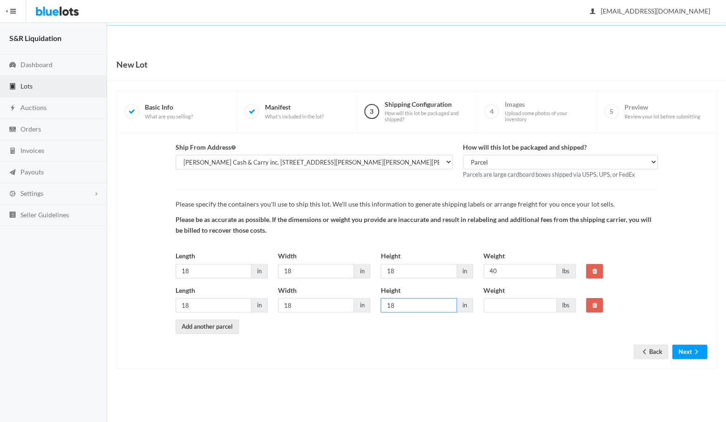
type input "18"
click at [515, 302] on input "Weight" at bounding box center [520, 305] width 73 height 14
type input "40"
click at [683, 348] on button "Next" at bounding box center [689, 351] width 35 height 14
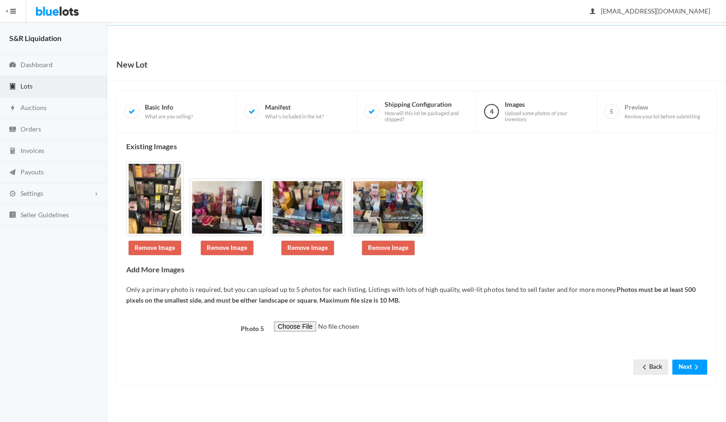
scroll to position [35, 0]
click at [683, 374] on button "Next" at bounding box center [689, 366] width 35 height 14
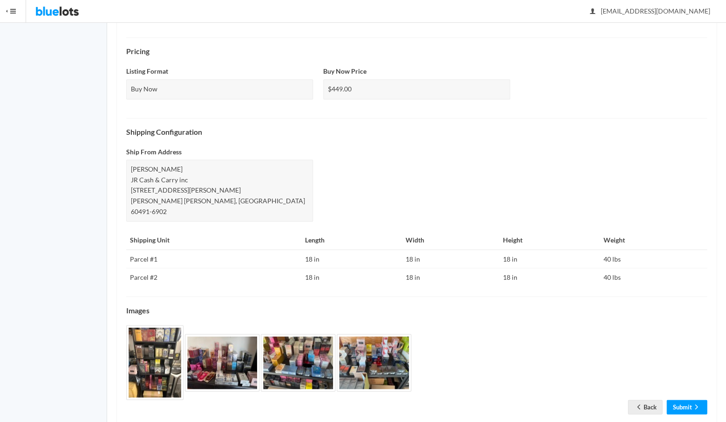
scroll to position [274, 0]
click at [683, 400] on link "Submit" at bounding box center [687, 407] width 41 height 14
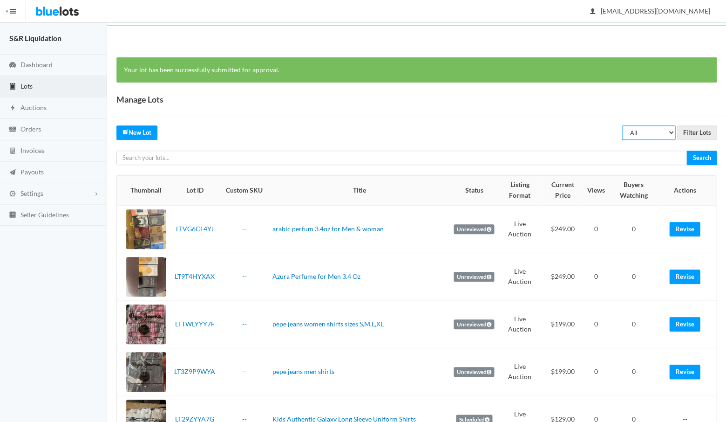
select select "rejected"
click at [696, 130] on input "Filter Lots" at bounding box center [697, 132] width 40 height 14
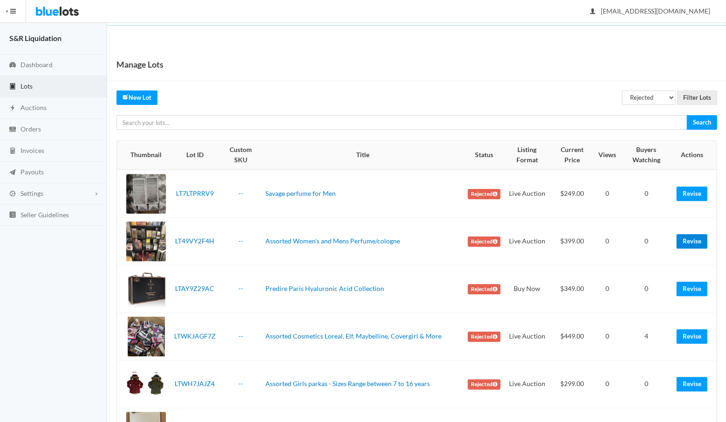
click at [691, 239] on link "Revise" at bounding box center [691, 241] width 31 height 14
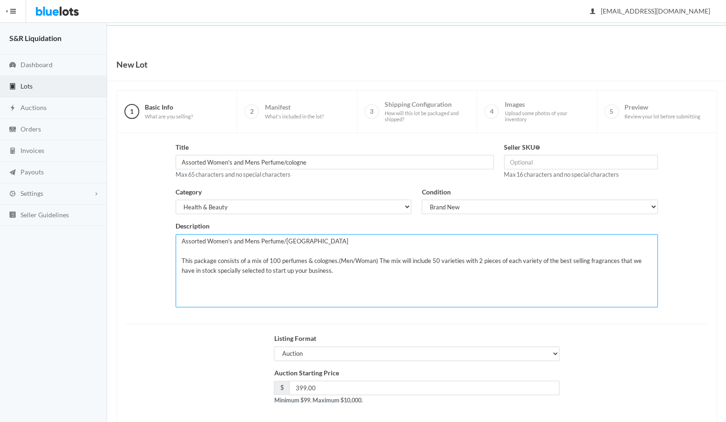
drag, startPoint x: 375, startPoint y: 257, endPoint x: 389, endPoint y: 270, distance: 19.1
click at [389, 270] on textarea "Assorted Women's and Mens Perfume/cologne This package consists of a mix of 100…" at bounding box center [417, 270] width 482 height 73
paste textarea "Assorted Women's and Mens Perfume/cologne This package consists of a mix of 100…"
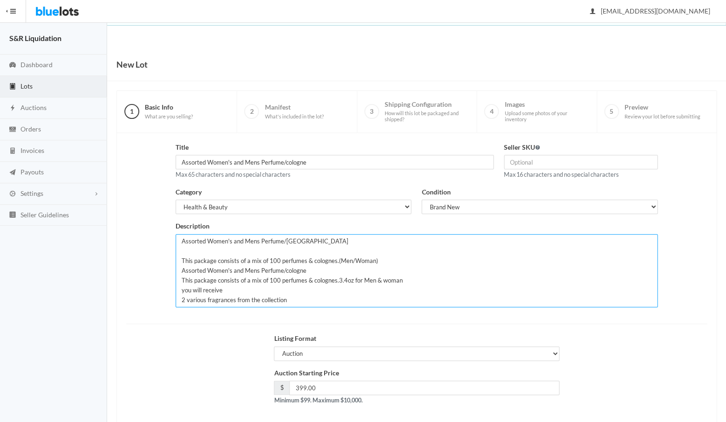
click at [315, 238] on textarea "Assorted Women's and Mens Perfume/cologne This package consists of a mix of 100…" at bounding box center [417, 270] width 482 height 73
type textarea "Assorted Women's and Mens Perfume/cologne This package consists of a mix of 100…"
click at [610, 368] on div "Auction Starting Price $ 399.00 Minimum $99. Maximum $10,000." at bounding box center [416, 390] width 591 height 45
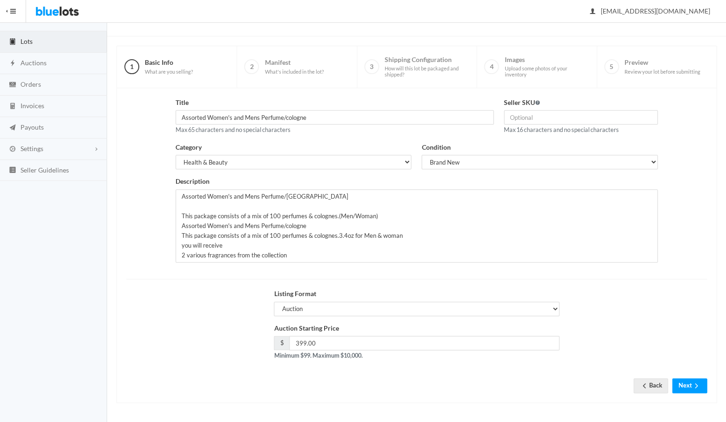
scroll to position [40, 0]
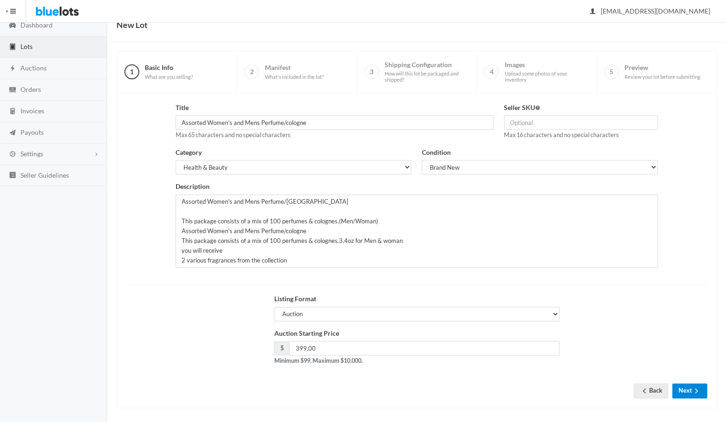
click at [689, 388] on button "Next" at bounding box center [689, 390] width 35 height 14
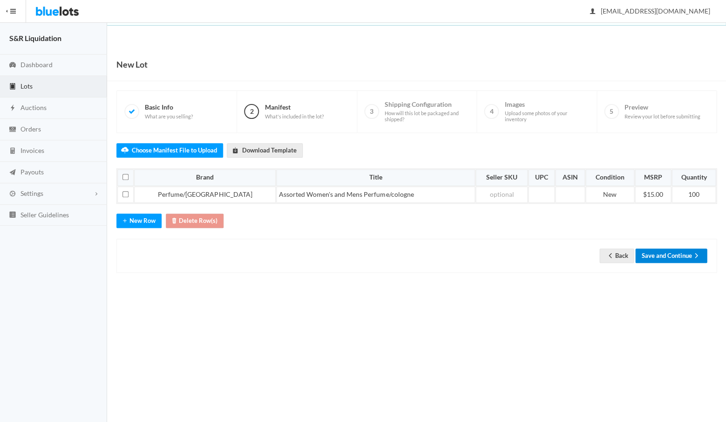
click at [662, 252] on button "Save and Continue" at bounding box center [671, 255] width 72 height 14
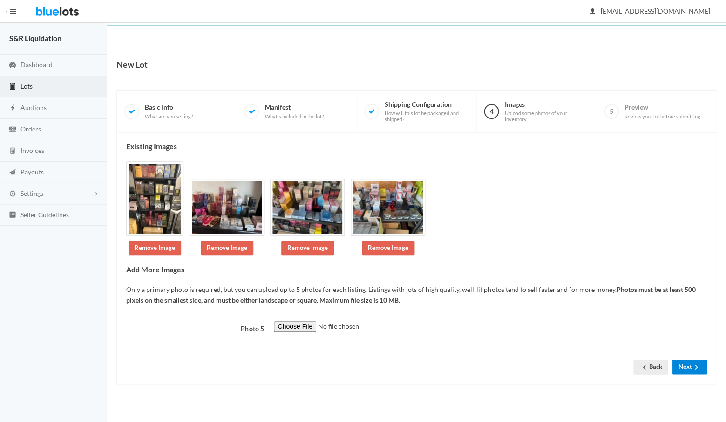
click at [683, 374] on button "Next" at bounding box center [689, 366] width 35 height 14
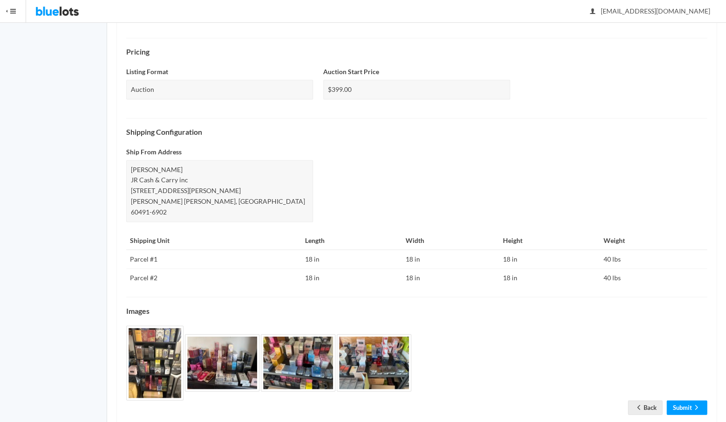
scroll to position [284, 0]
click at [678, 400] on link "Submit" at bounding box center [687, 407] width 41 height 14
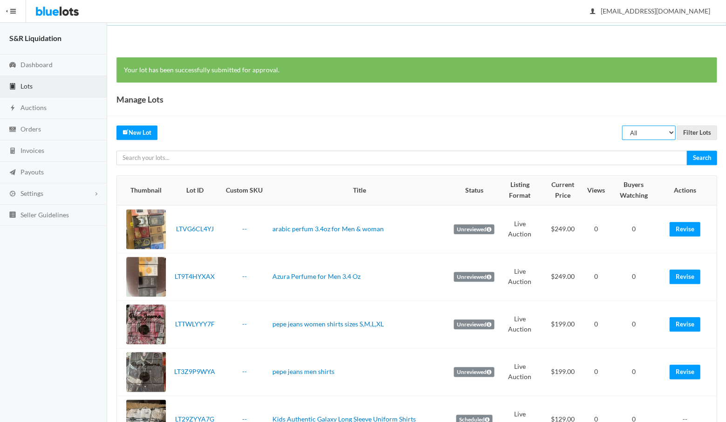
select select "rejected"
click at [696, 131] on input "Filter Lots" at bounding box center [697, 132] width 40 height 14
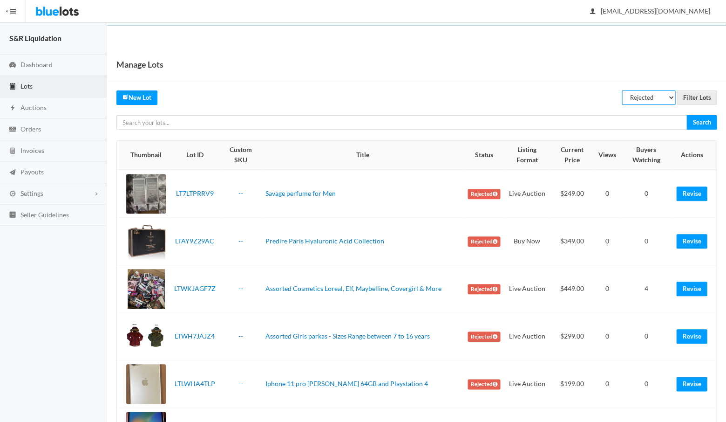
select select "unreviewed"
click at [694, 97] on input "Filter Lots" at bounding box center [697, 97] width 40 height 14
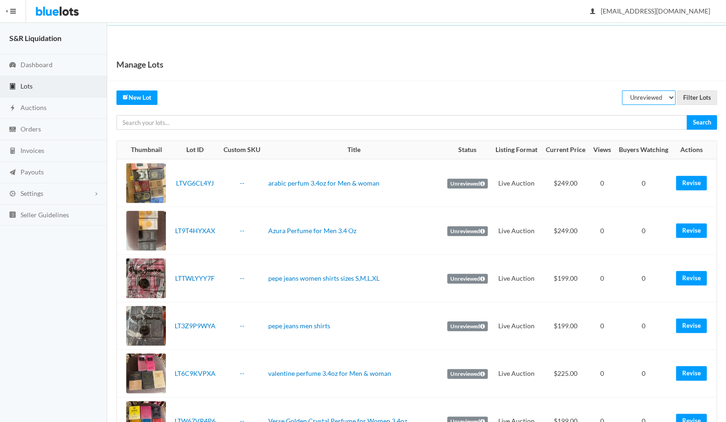
select select "listed"
click at [698, 99] on input "Filter Lots" at bounding box center [697, 97] width 40 height 14
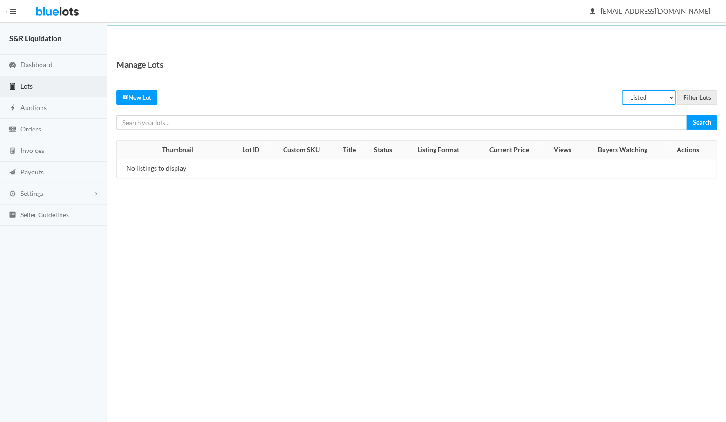
select select "unreviewed"
click at [692, 98] on input "Filter Lots" at bounding box center [697, 97] width 40 height 14
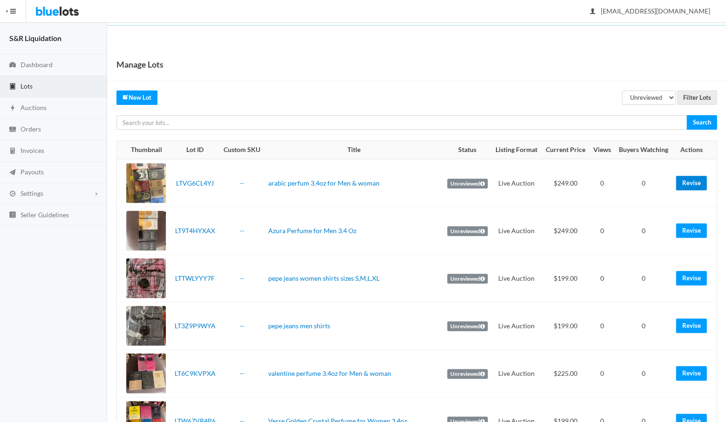
click at [693, 182] on link "Revise" at bounding box center [691, 183] width 31 height 14
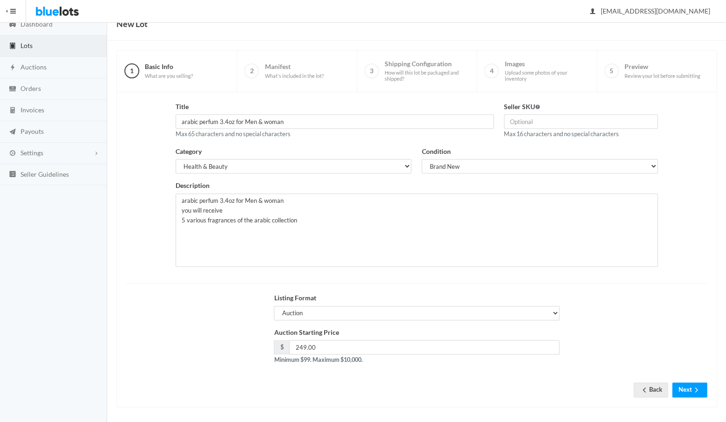
scroll to position [40, 0]
click at [688, 383] on button "Next" at bounding box center [689, 390] width 35 height 14
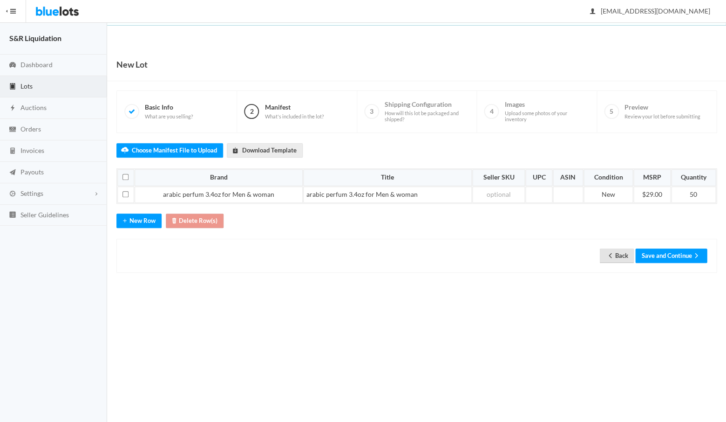
click at [607, 252] on icon "arrow back" at bounding box center [610, 255] width 9 height 7
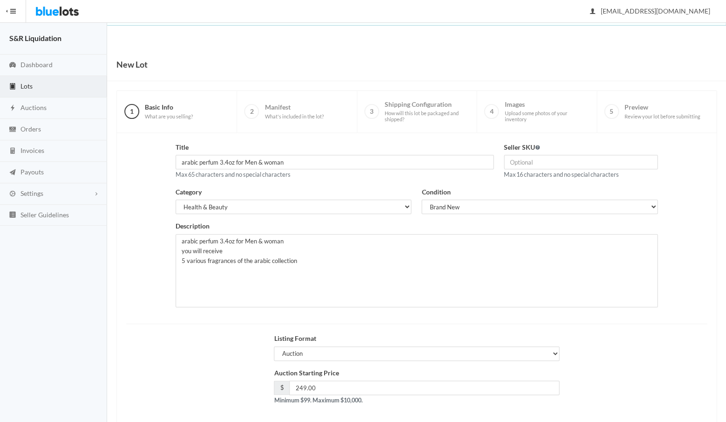
click at [26, 86] on span "Lots" at bounding box center [26, 86] width 12 height 8
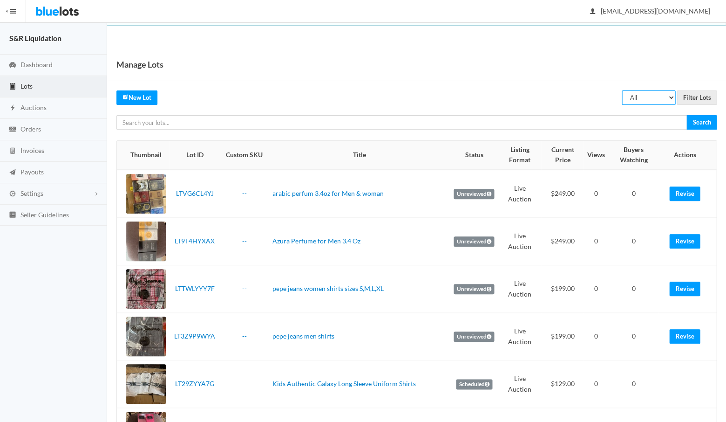
select select "listed"
click at [695, 93] on input "Filter Lots" at bounding box center [697, 97] width 40 height 14
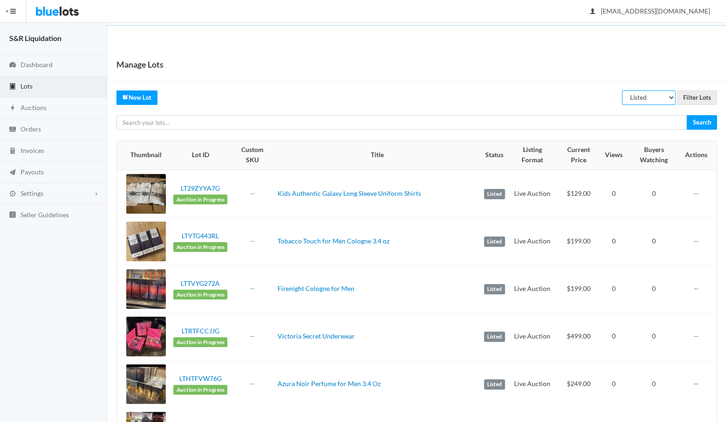
select select "unreviewed"
click at [698, 95] on input "Filter Lots" at bounding box center [697, 97] width 40 height 14
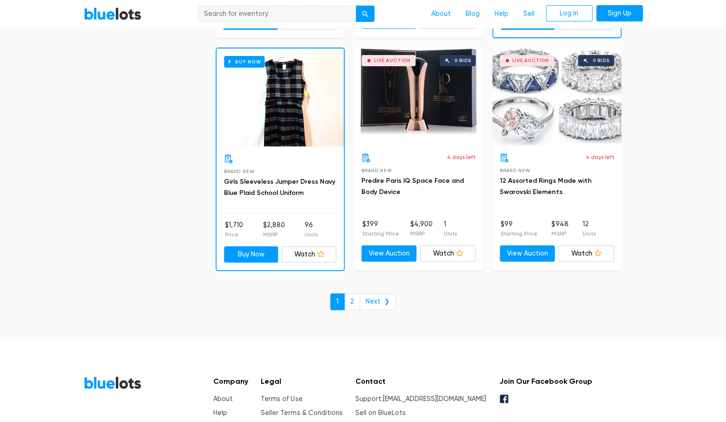
scroll to position [3973, 0]
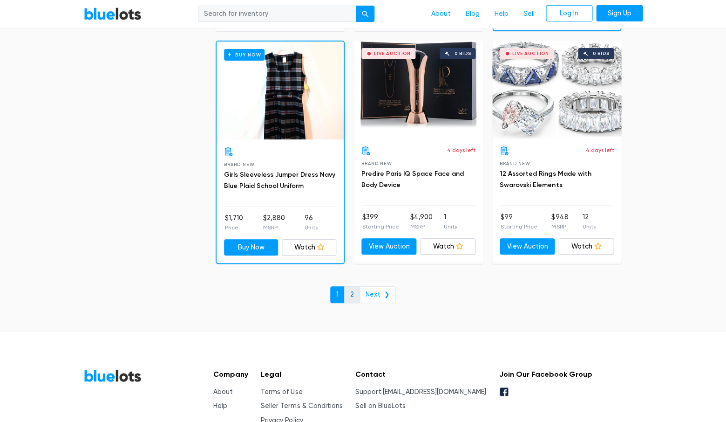
click at [355, 286] on link "2" at bounding box center [352, 294] width 16 height 17
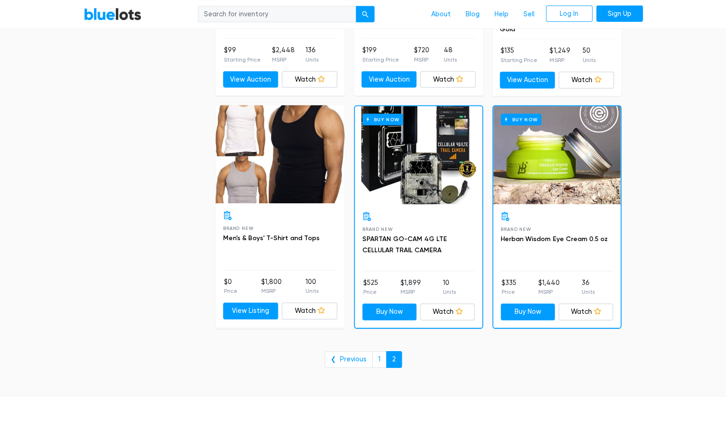
scroll to position [689, 0]
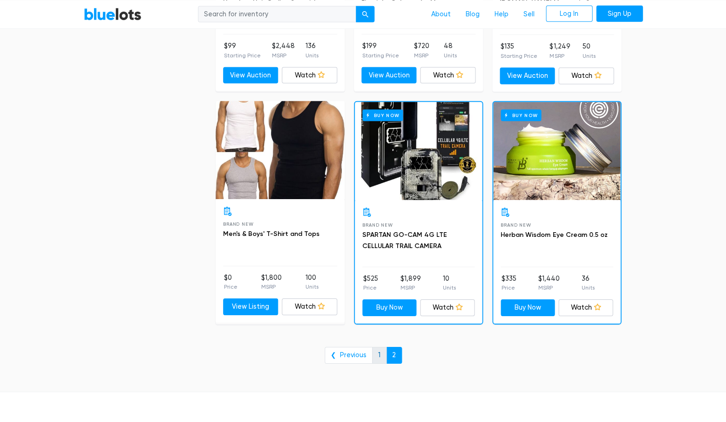
click at [378, 347] on link "1" at bounding box center [379, 355] width 14 height 17
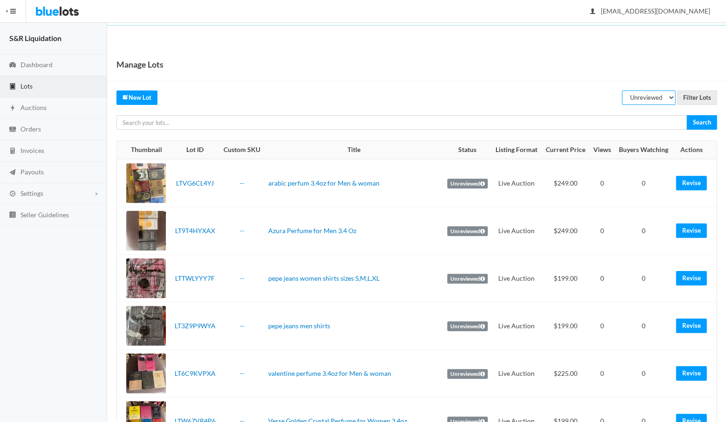
select select "listed"
click at [694, 95] on input "Filter Lots" at bounding box center [697, 97] width 40 height 14
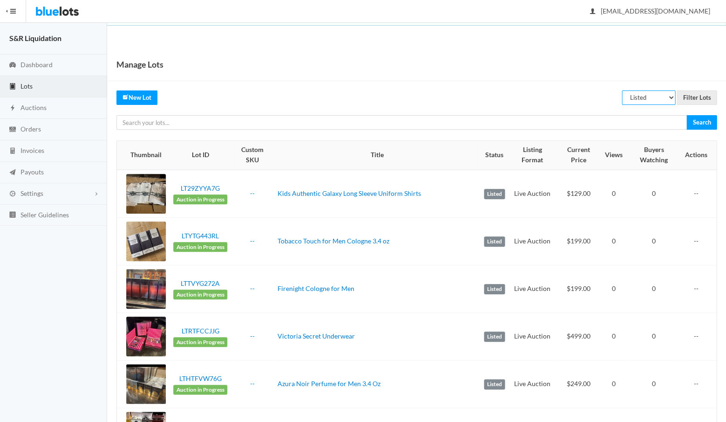
select select "unreviewed"
click at [695, 98] on input "Filter Lots" at bounding box center [697, 97] width 40 height 14
